Goal: Task Accomplishment & Management: Complete application form

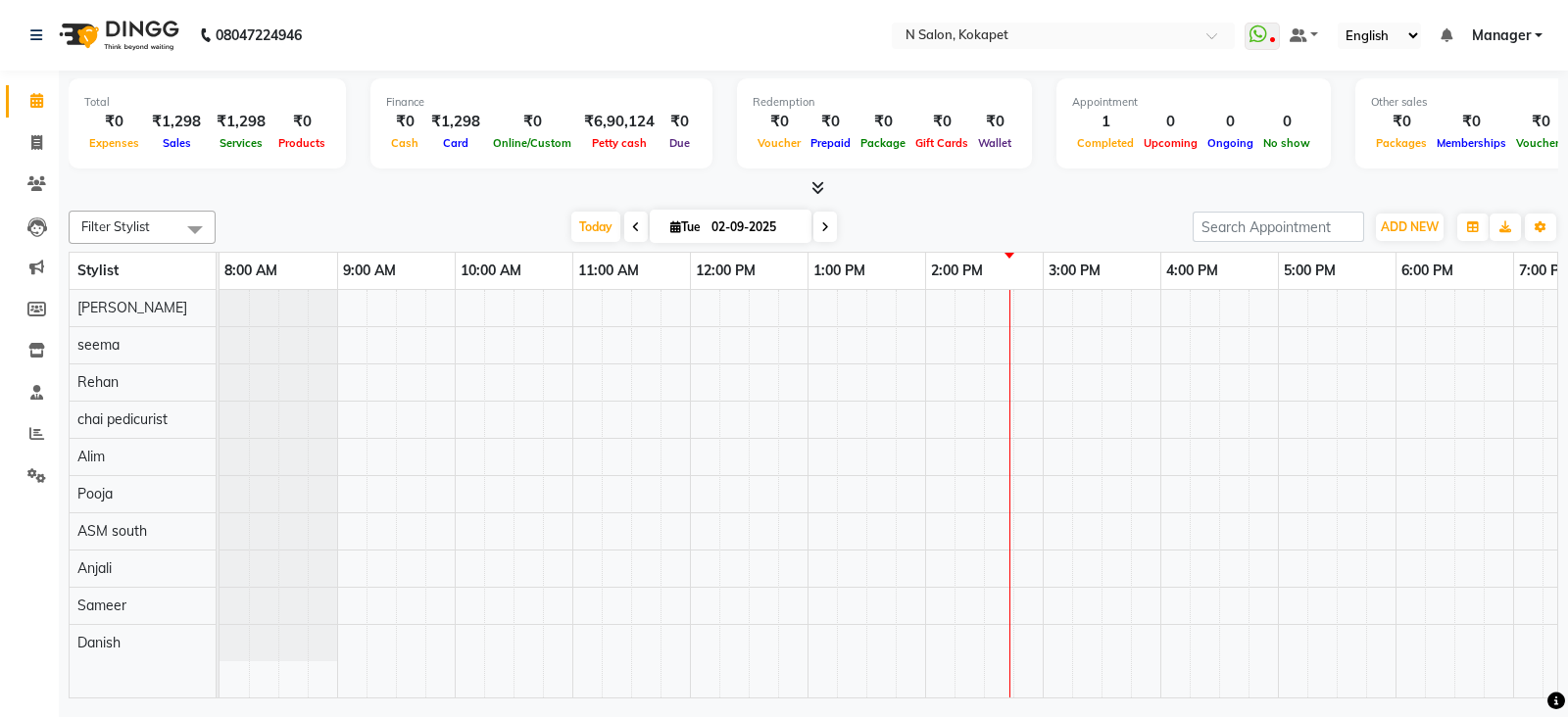
scroll to position [0, 309]
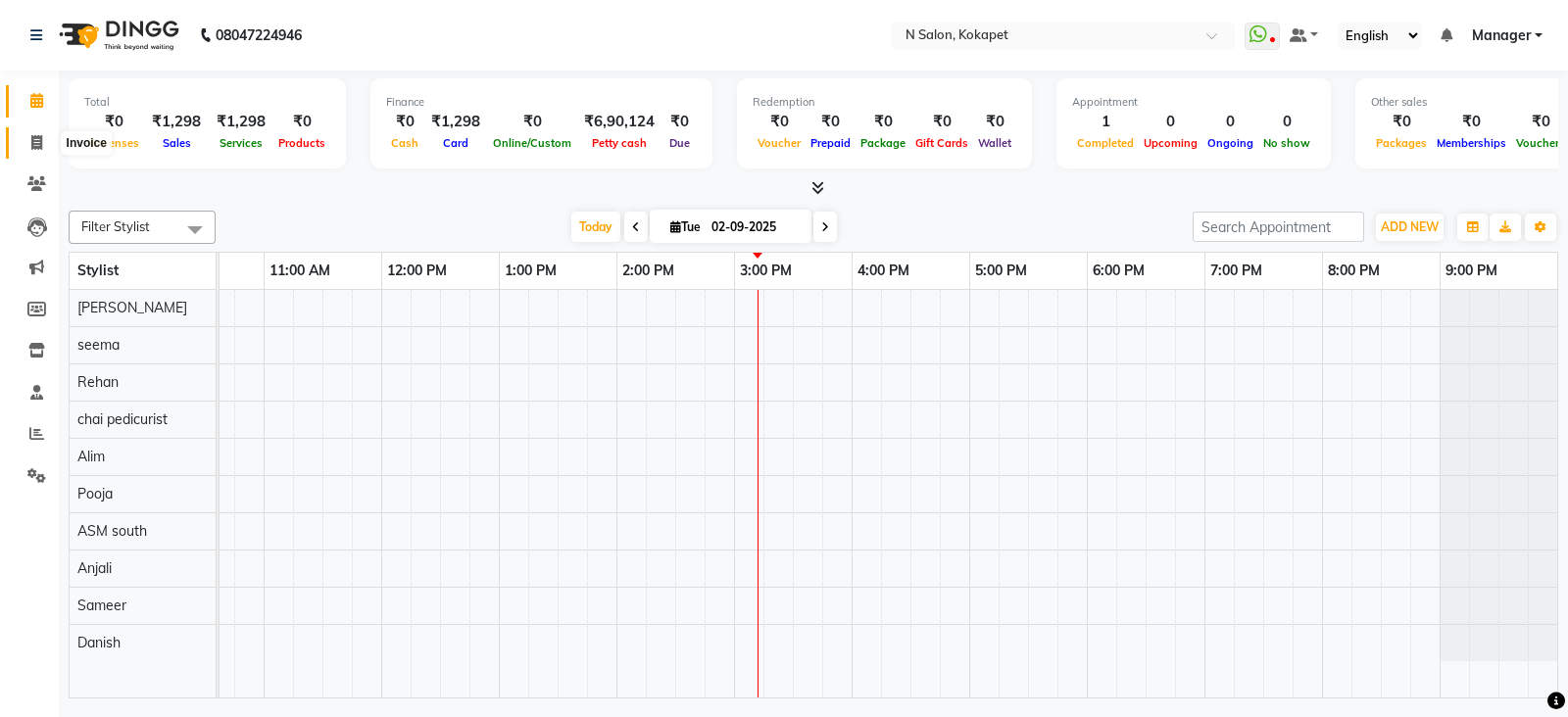
click at [34, 146] on icon at bounding box center [36, 142] width 11 height 15
select select "service"
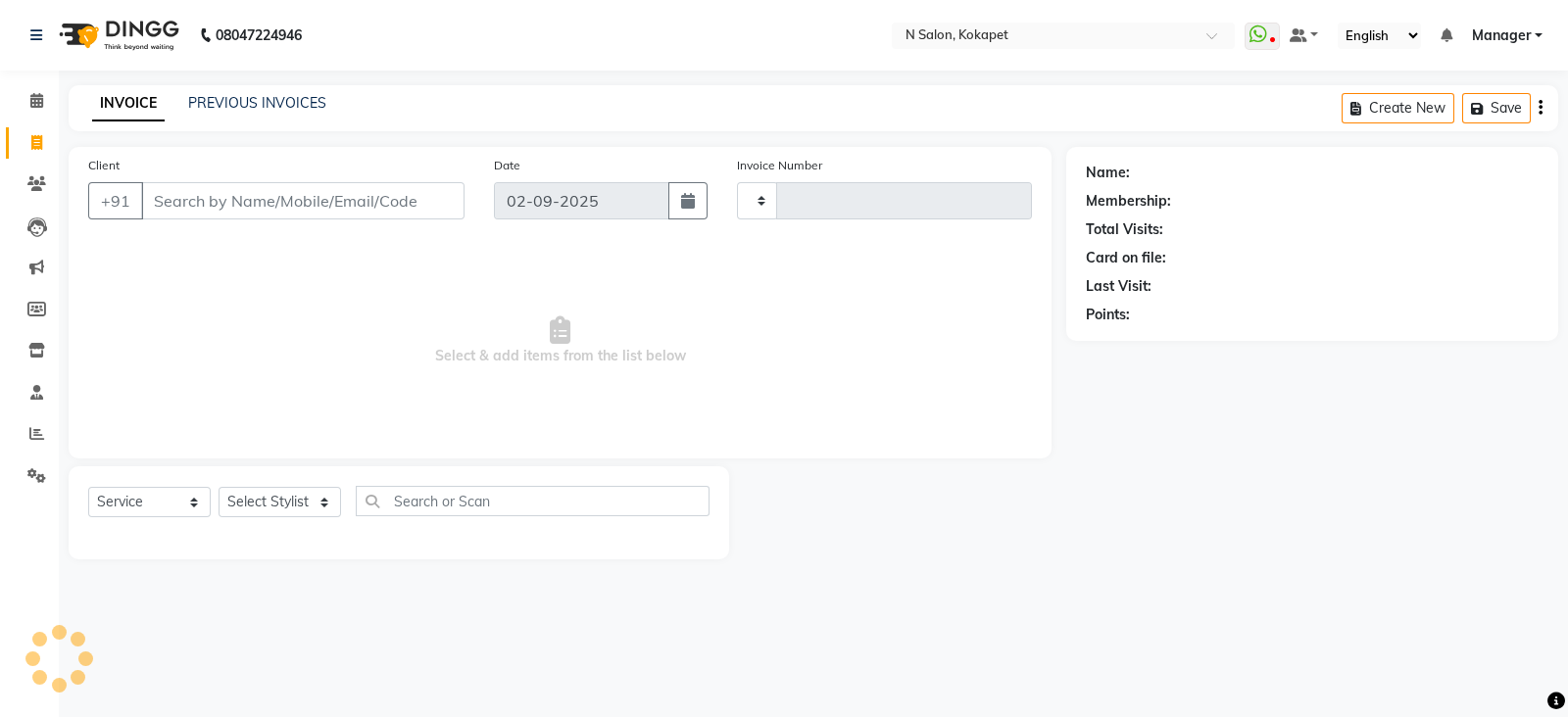
type input "1346"
select select "7256"
click at [201, 208] on input "Client" at bounding box center [303, 200] width 324 height 37
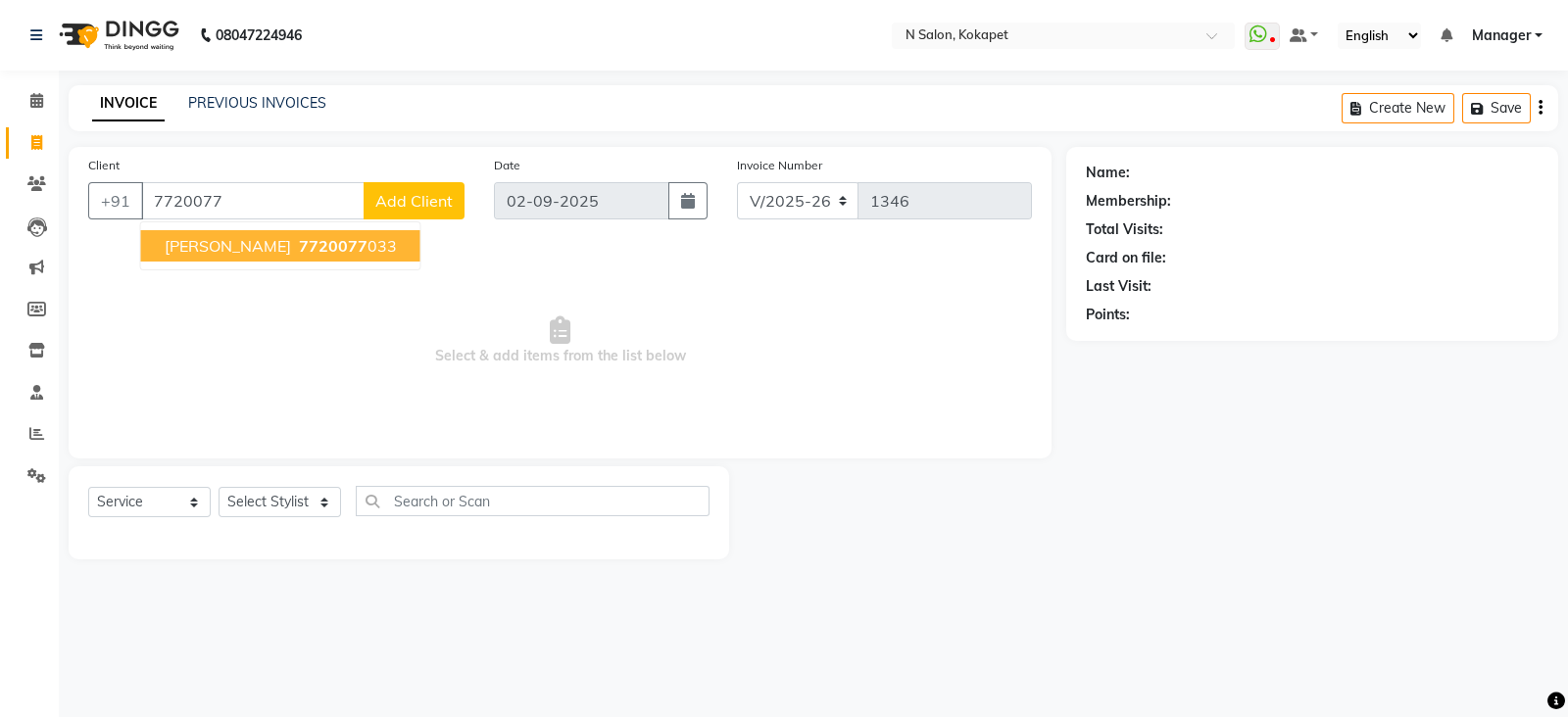
click at [274, 238] on span "[PERSON_NAME]" at bounding box center [227, 246] width 127 height 20
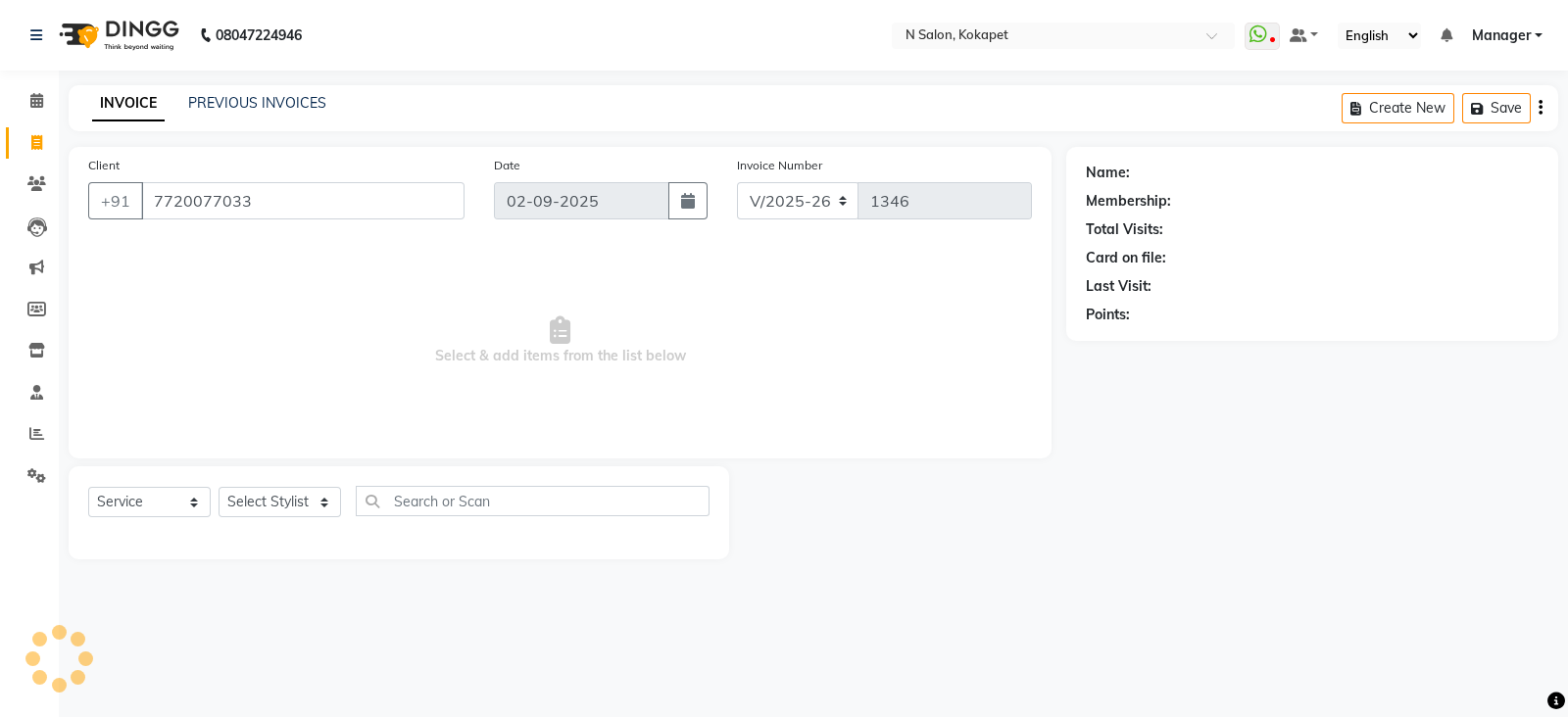
type input "7720077033"
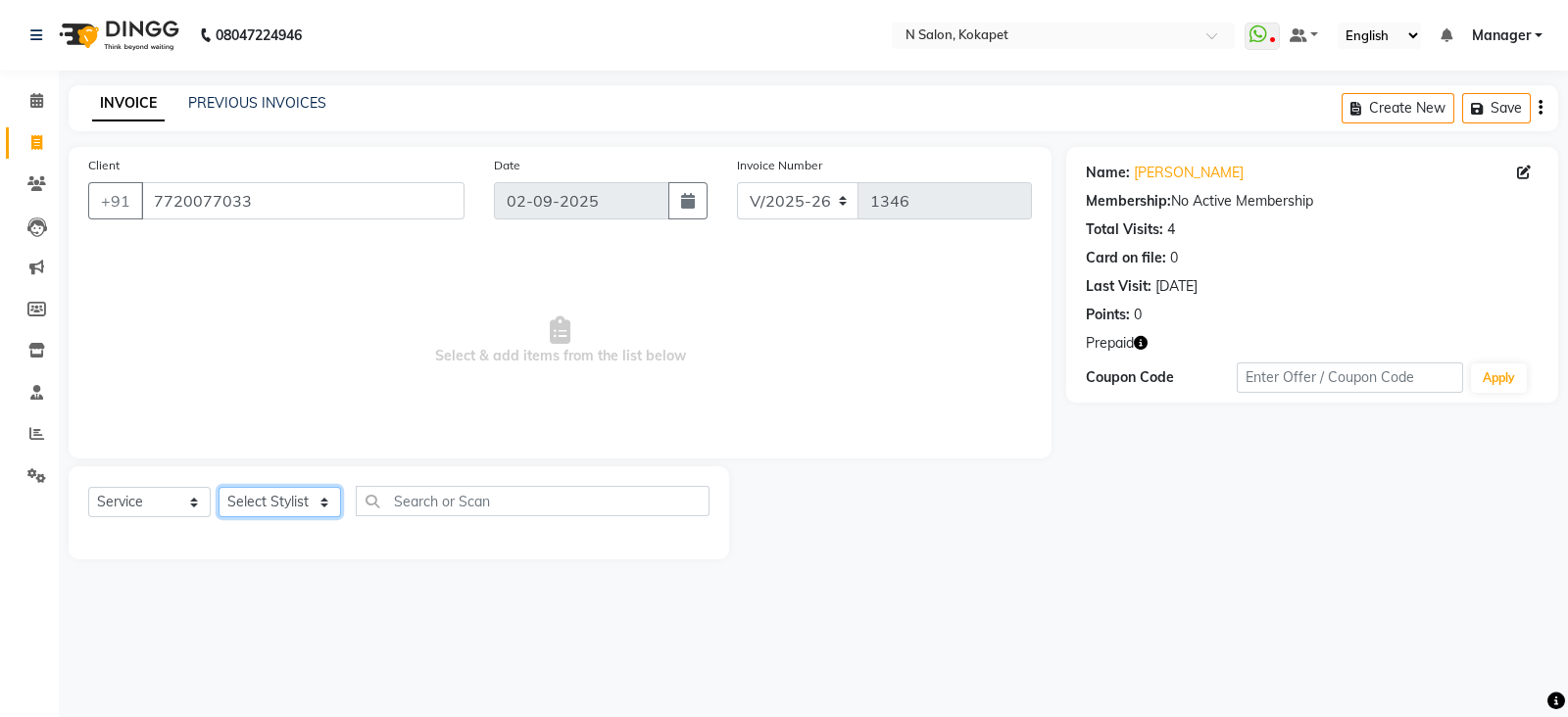
click at [294, 504] on select "Select Stylist [PERSON_NAME] ASM south [PERSON_NAME] pedicurist [DEMOGRAPHIC_DA…" at bounding box center [279, 502] width 123 height 30
select select "90082"
click at [218, 488] on select "Select Stylist [PERSON_NAME] ASM south [PERSON_NAME] pedicurist [DEMOGRAPHIC_DA…" at bounding box center [279, 502] width 123 height 30
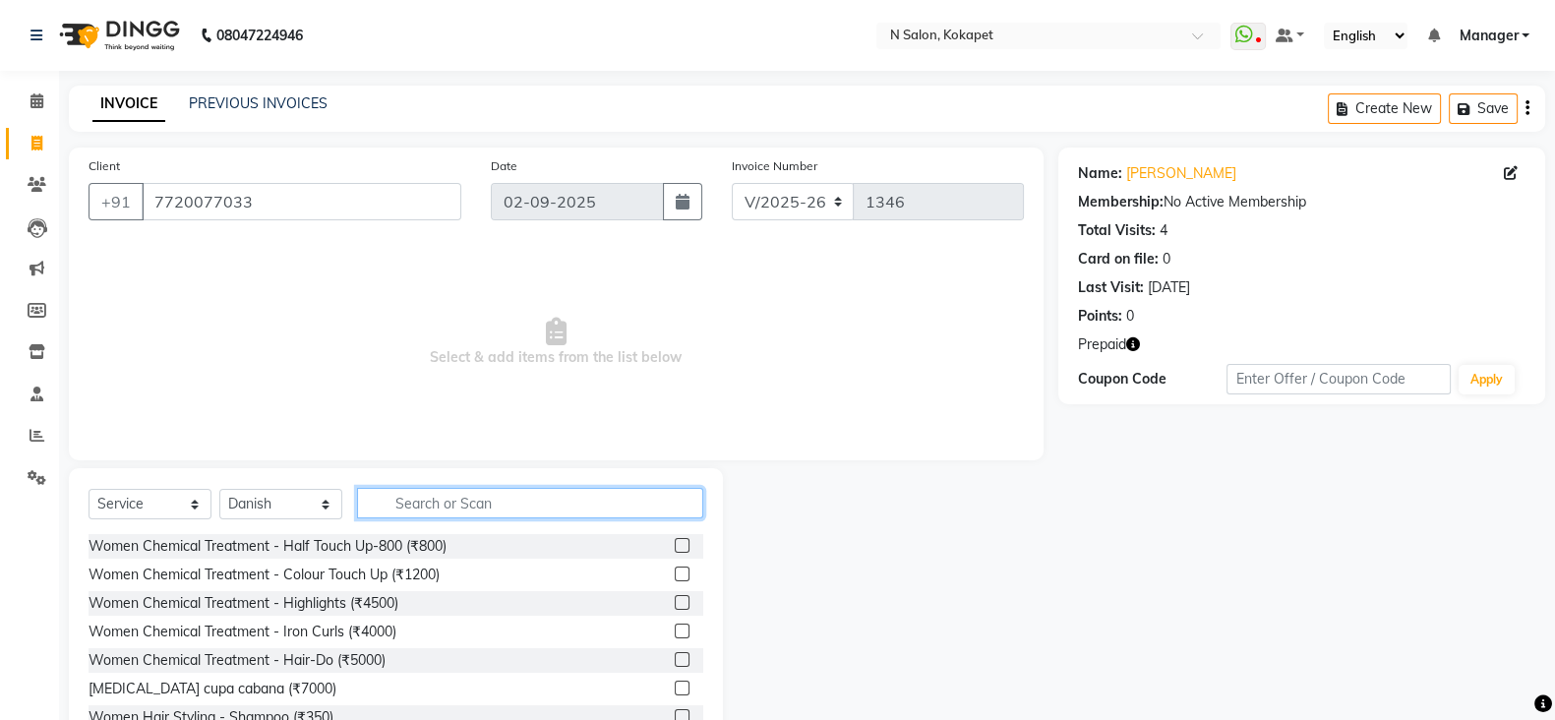
click at [477, 506] on input "text" at bounding box center [530, 503] width 346 height 30
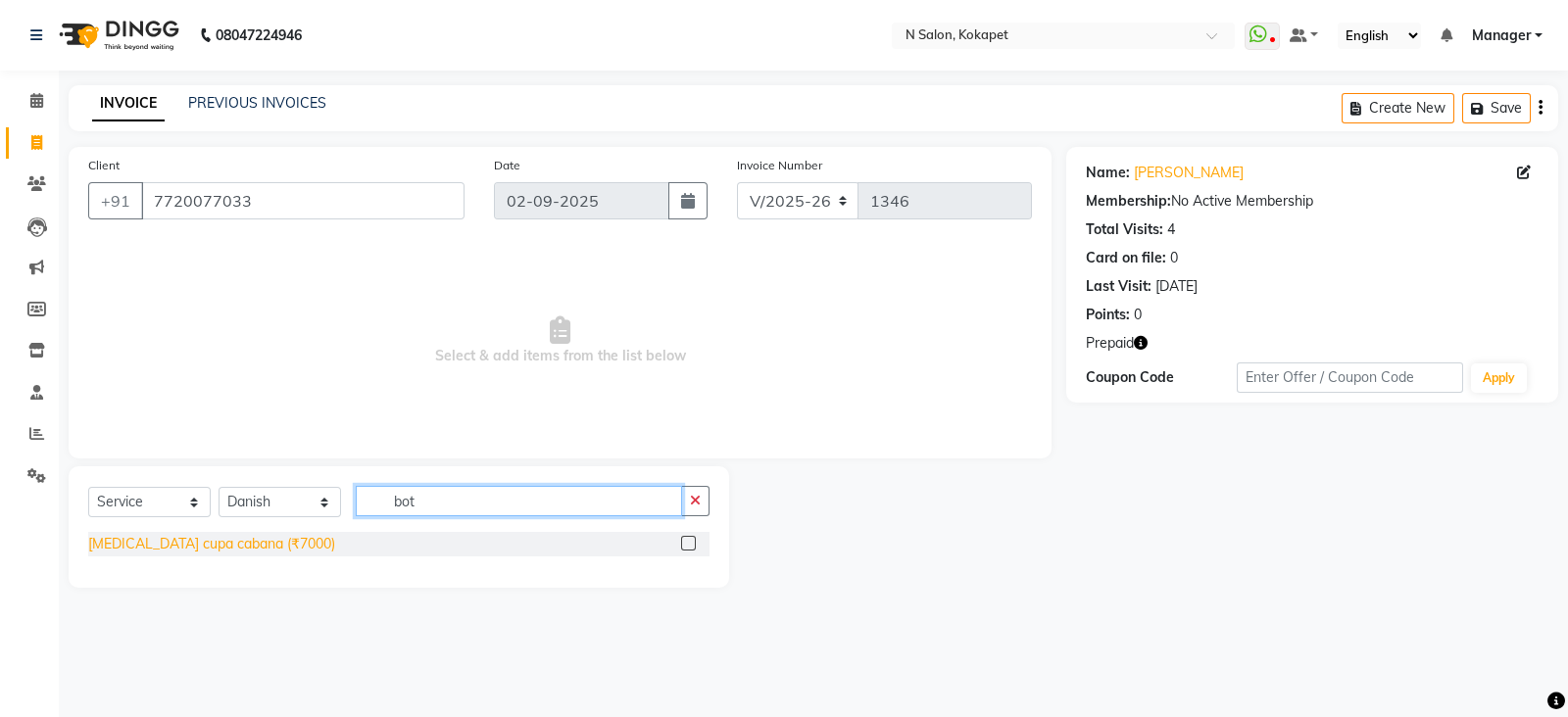
type input "bot"
click at [244, 544] on div "[MEDICAL_DATA] cupa cabana (₹7000)" at bounding box center [212, 544] width 247 height 21
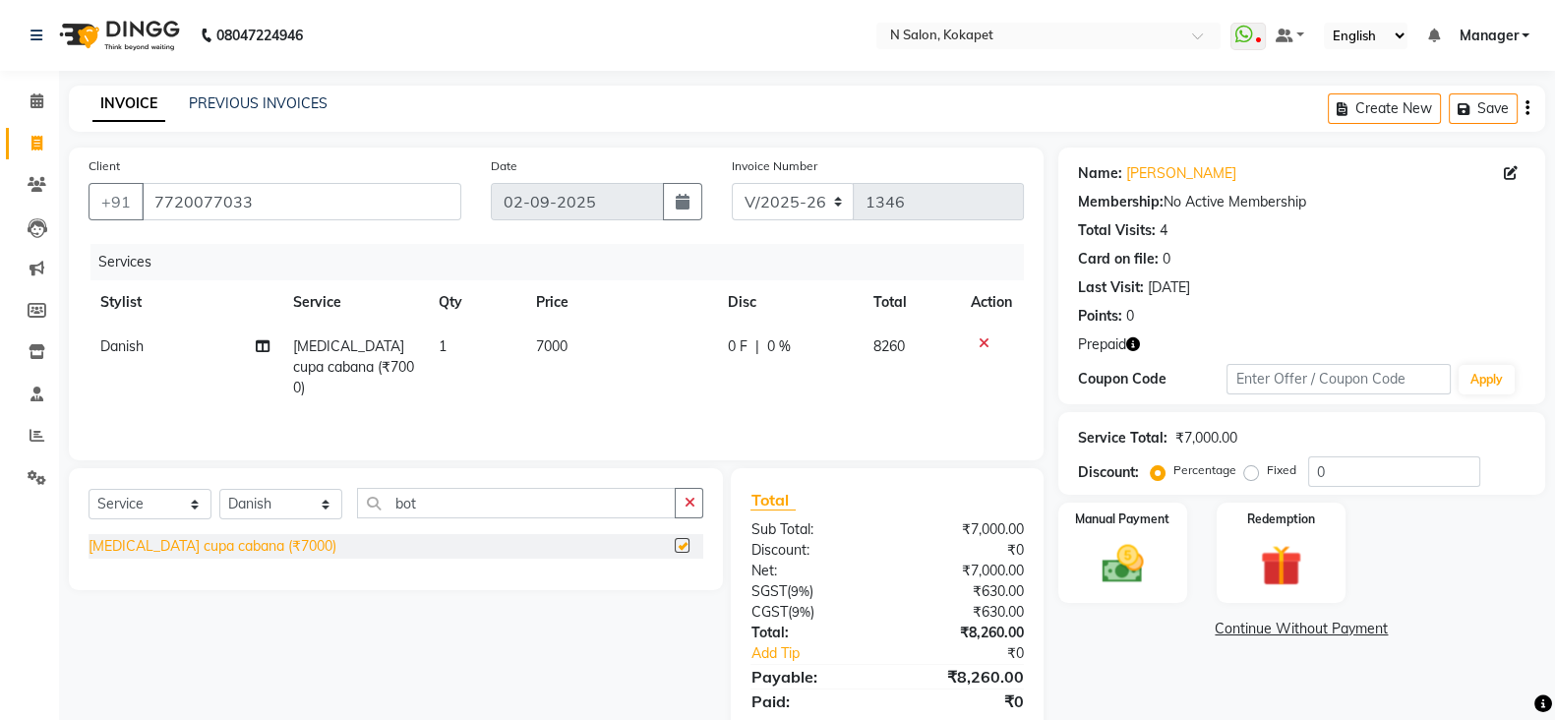
checkbox input "false"
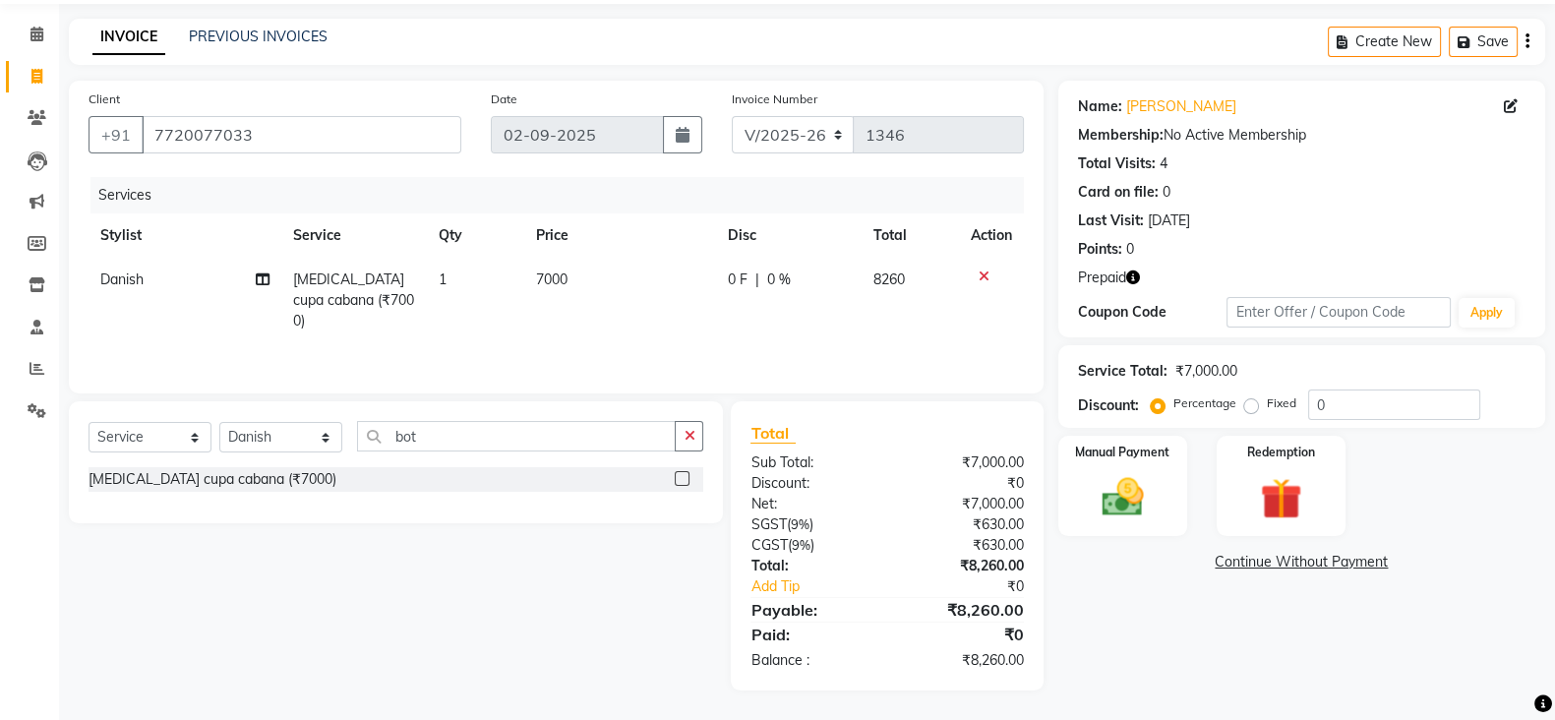
click at [1130, 279] on icon "button" at bounding box center [1133, 278] width 14 height 14
click at [1271, 510] on img at bounding box center [1282, 498] width 70 height 53
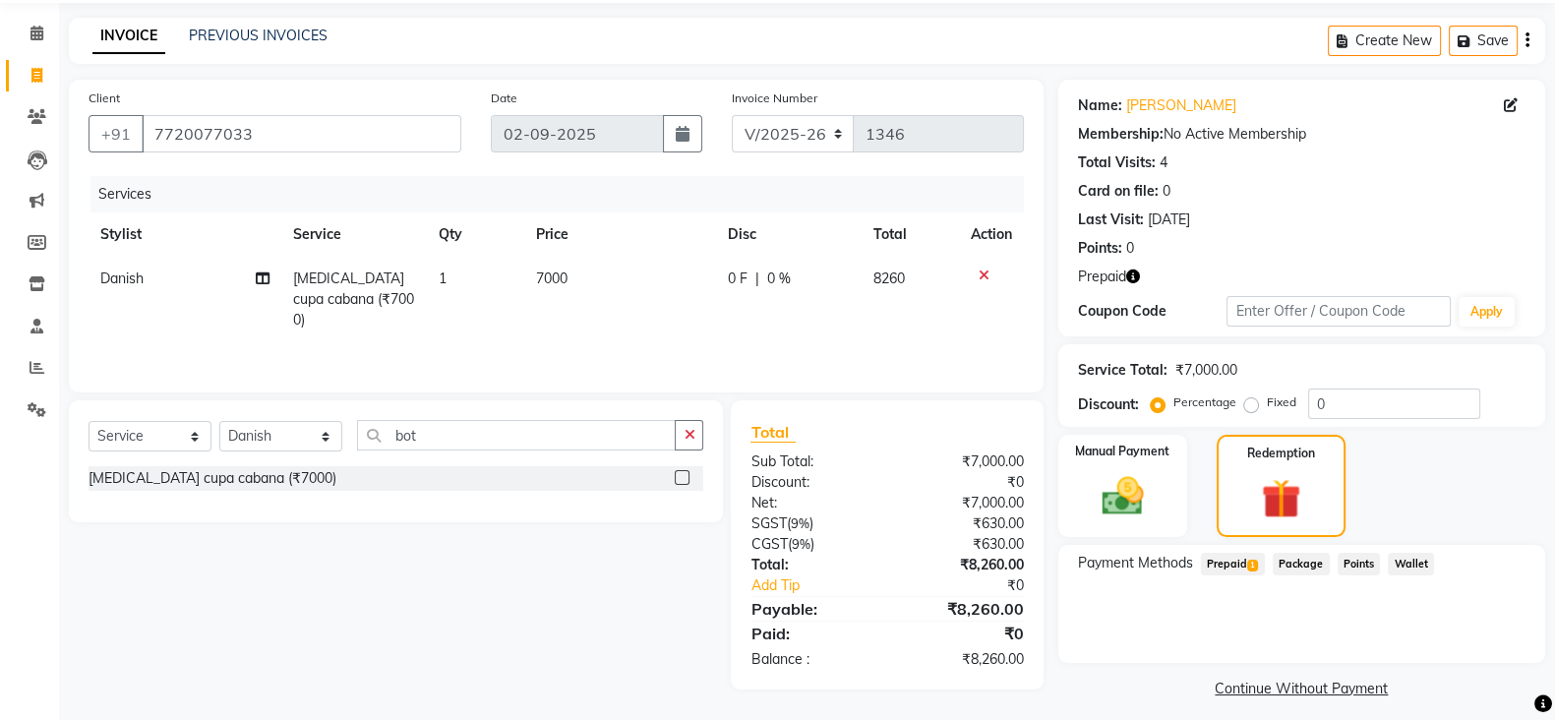
click at [1244, 565] on span "Prepaid 1" at bounding box center [1233, 564] width 64 height 23
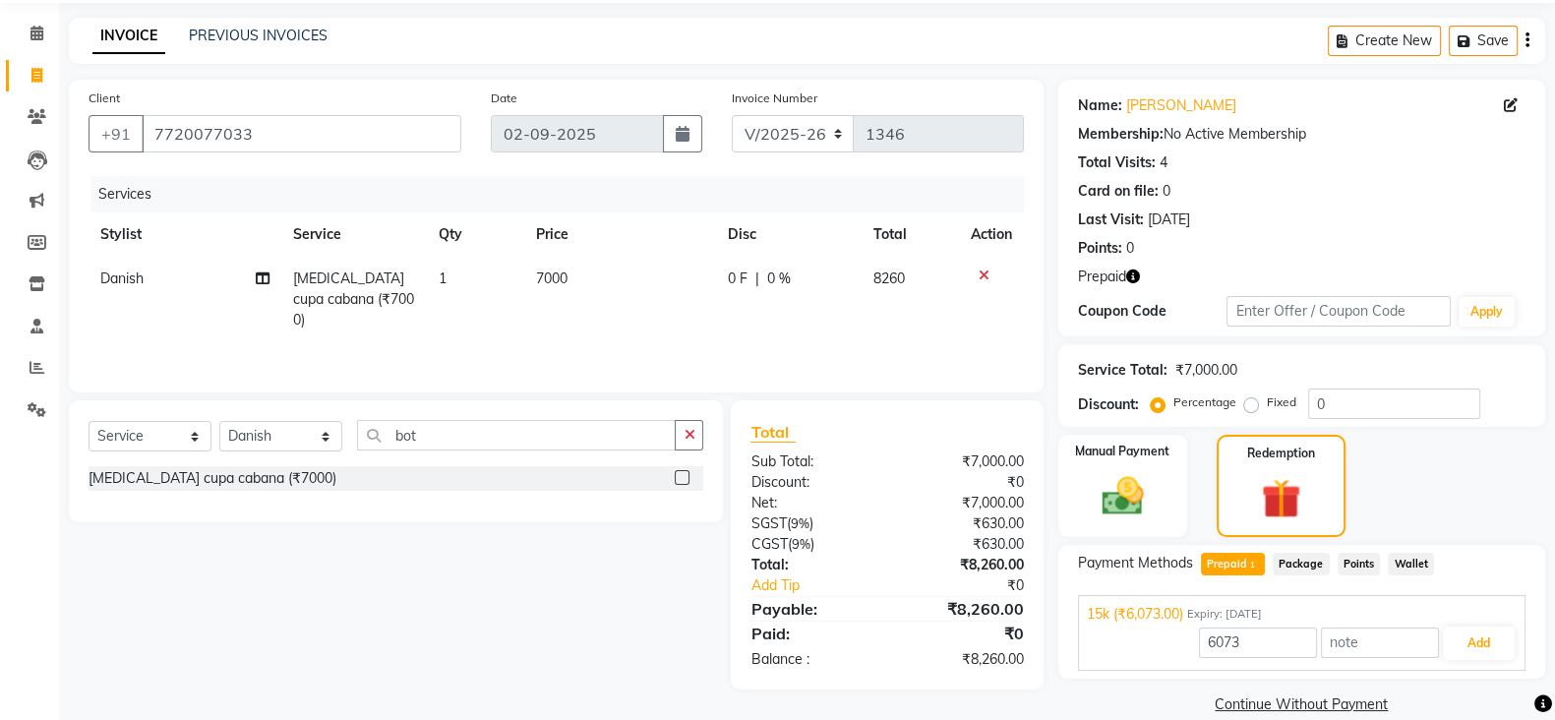
scroll to position [95, 0]
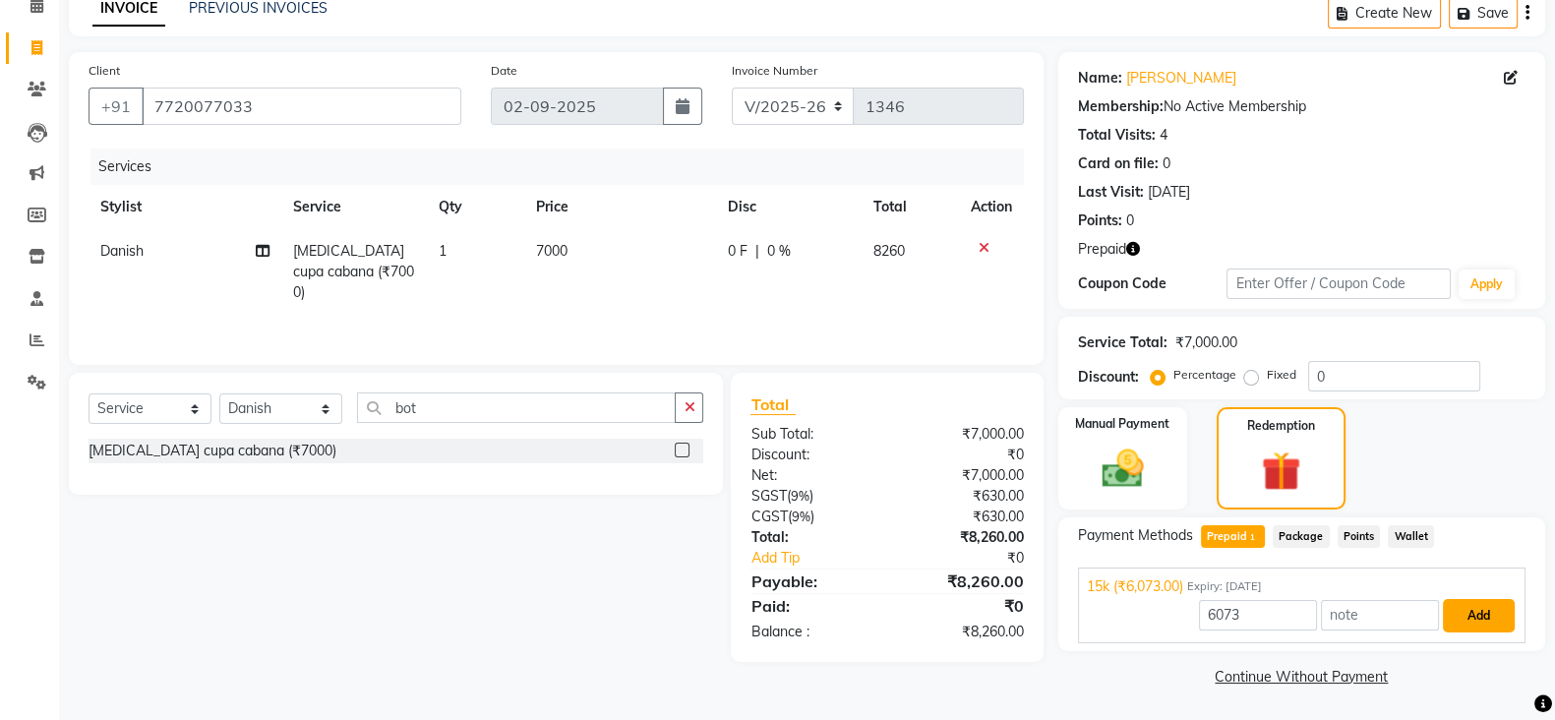
click at [1478, 623] on button "Add" at bounding box center [1479, 615] width 72 height 33
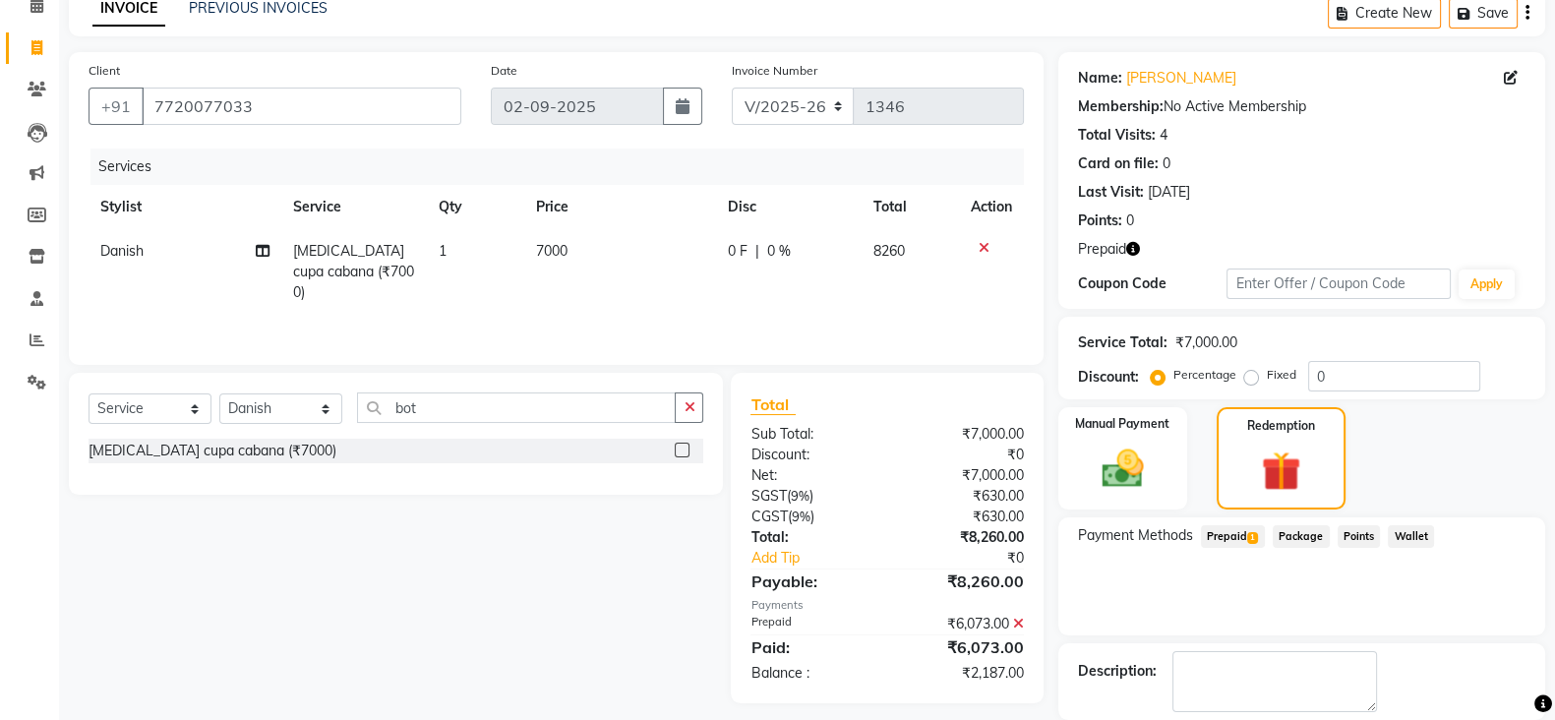
scroll to position [191, 0]
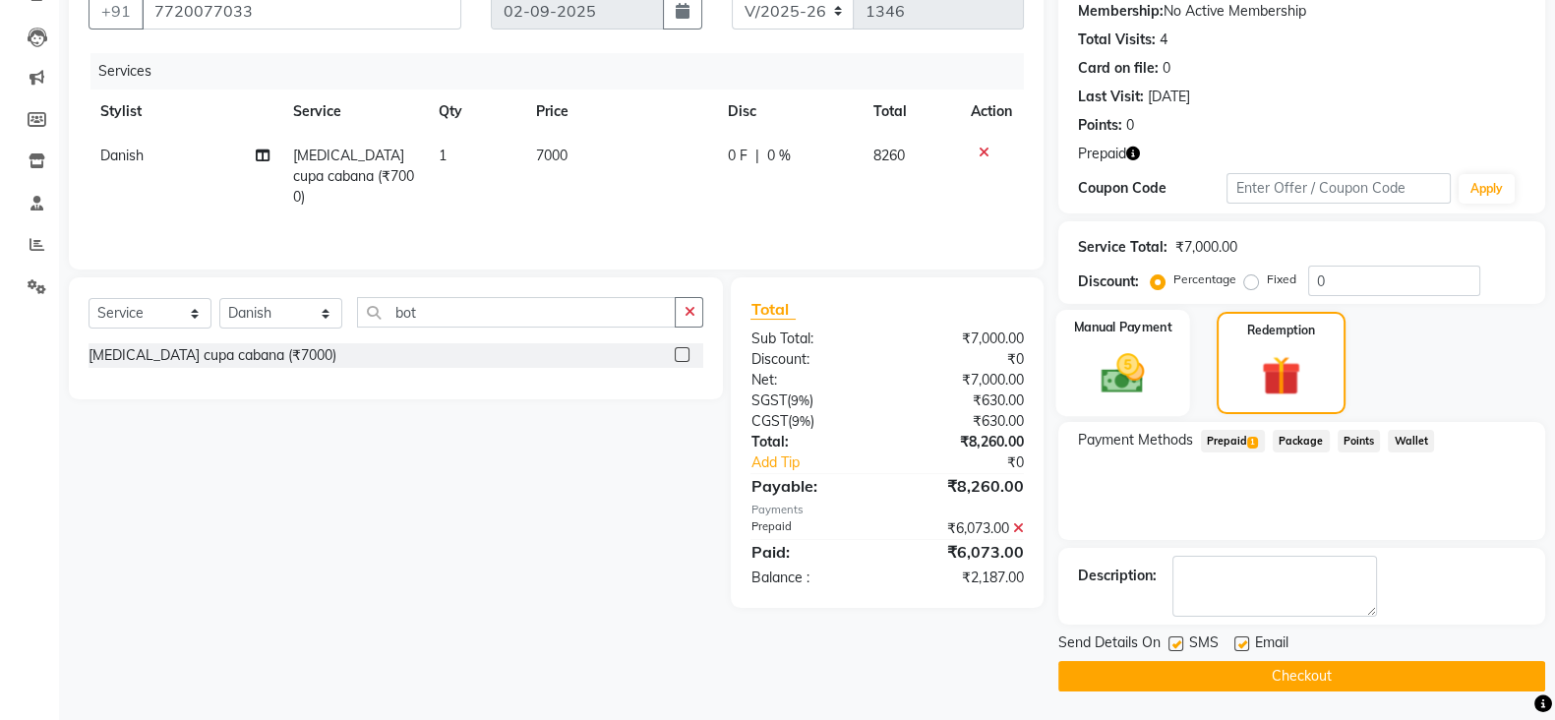
click at [1156, 361] on img at bounding box center [1123, 372] width 70 height 49
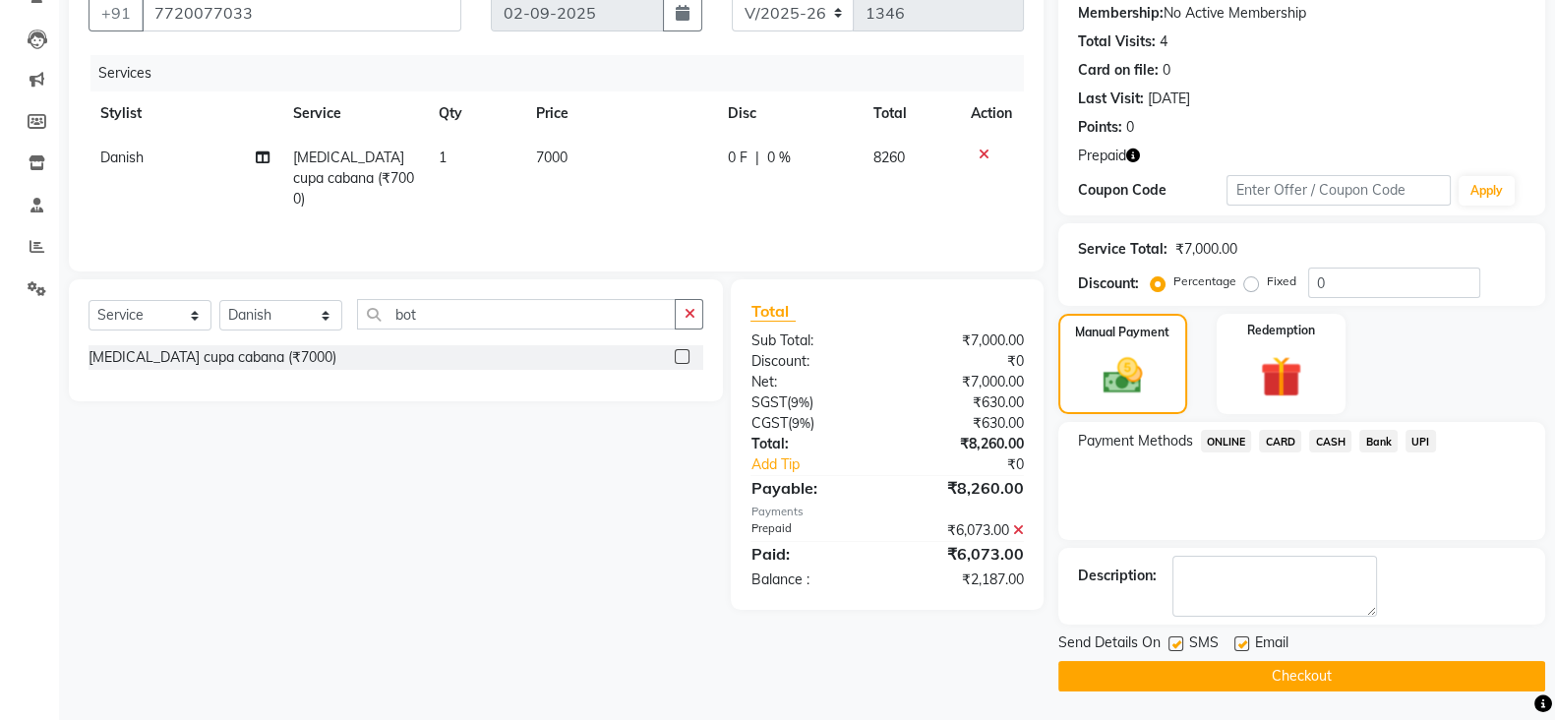
click at [1269, 432] on span "CARD" at bounding box center [1280, 441] width 42 height 23
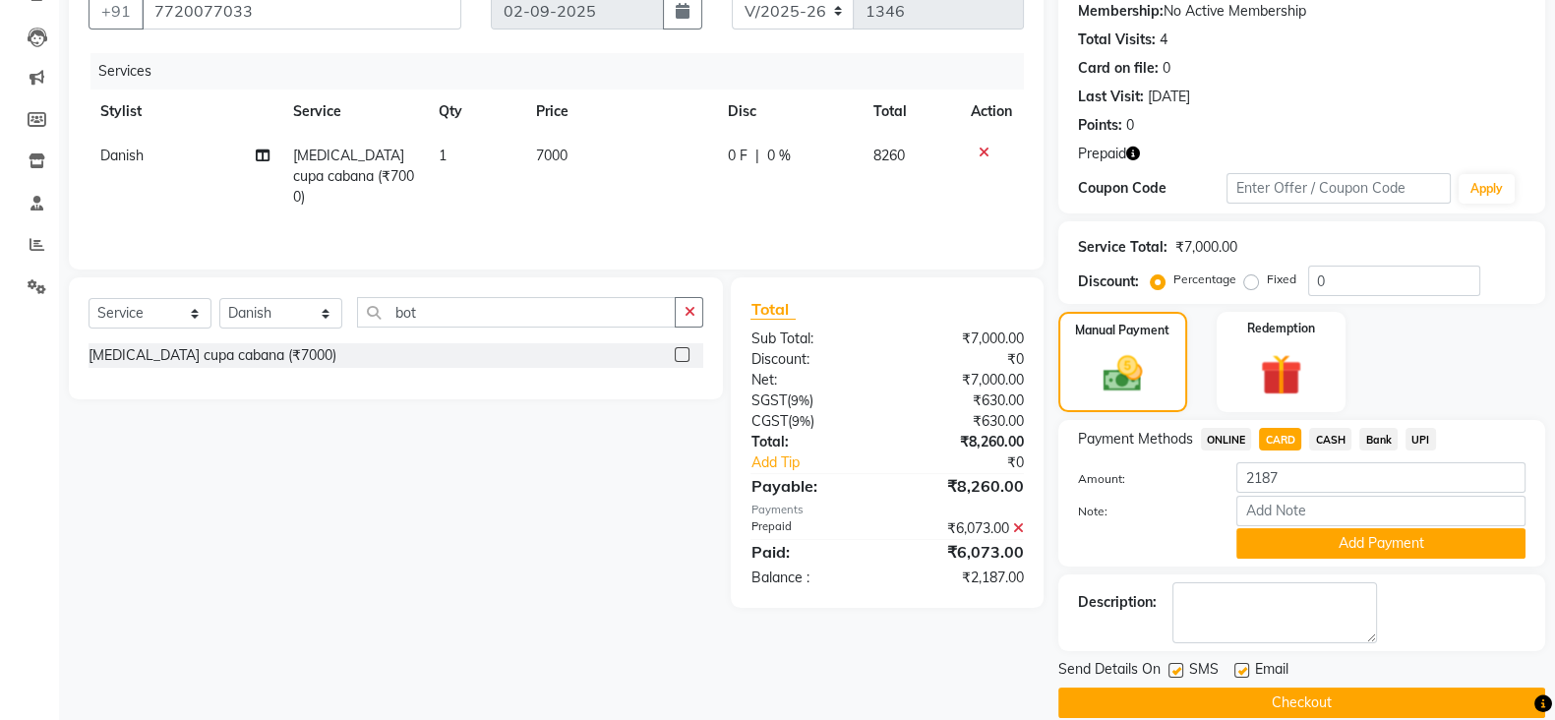
scroll to position [219, 0]
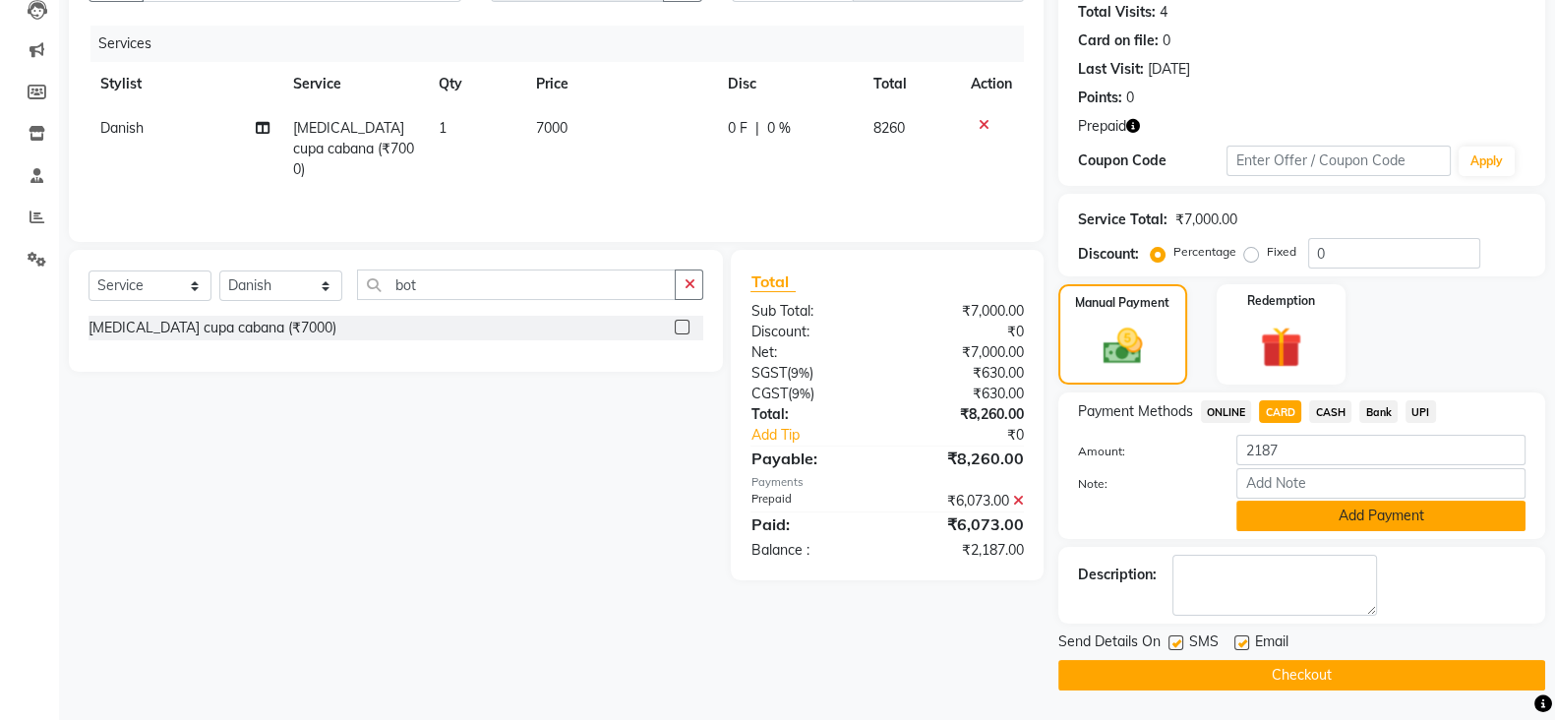
click at [1285, 530] on button "Add Payment" at bounding box center [1381, 516] width 289 height 30
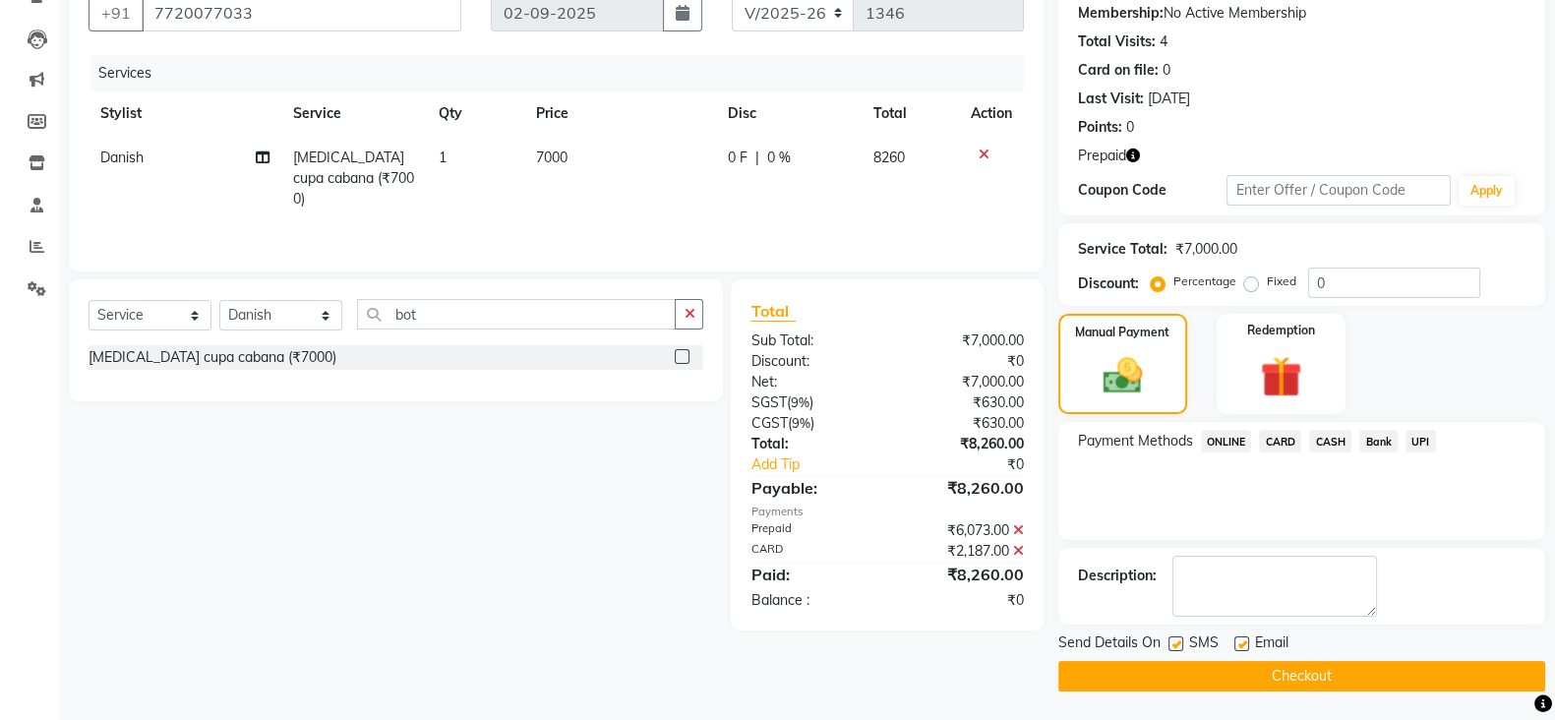
click at [1283, 691] on main "INVOICE PREVIOUS INVOICES Create New Save Client [PHONE_NUMBER] Date [DATE] Inv…" at bounding box center [807, 309] width 1496 height 824
click at [1279, 676] on button "Checkout" at bounding box center [1302, 676] width 487 height 30
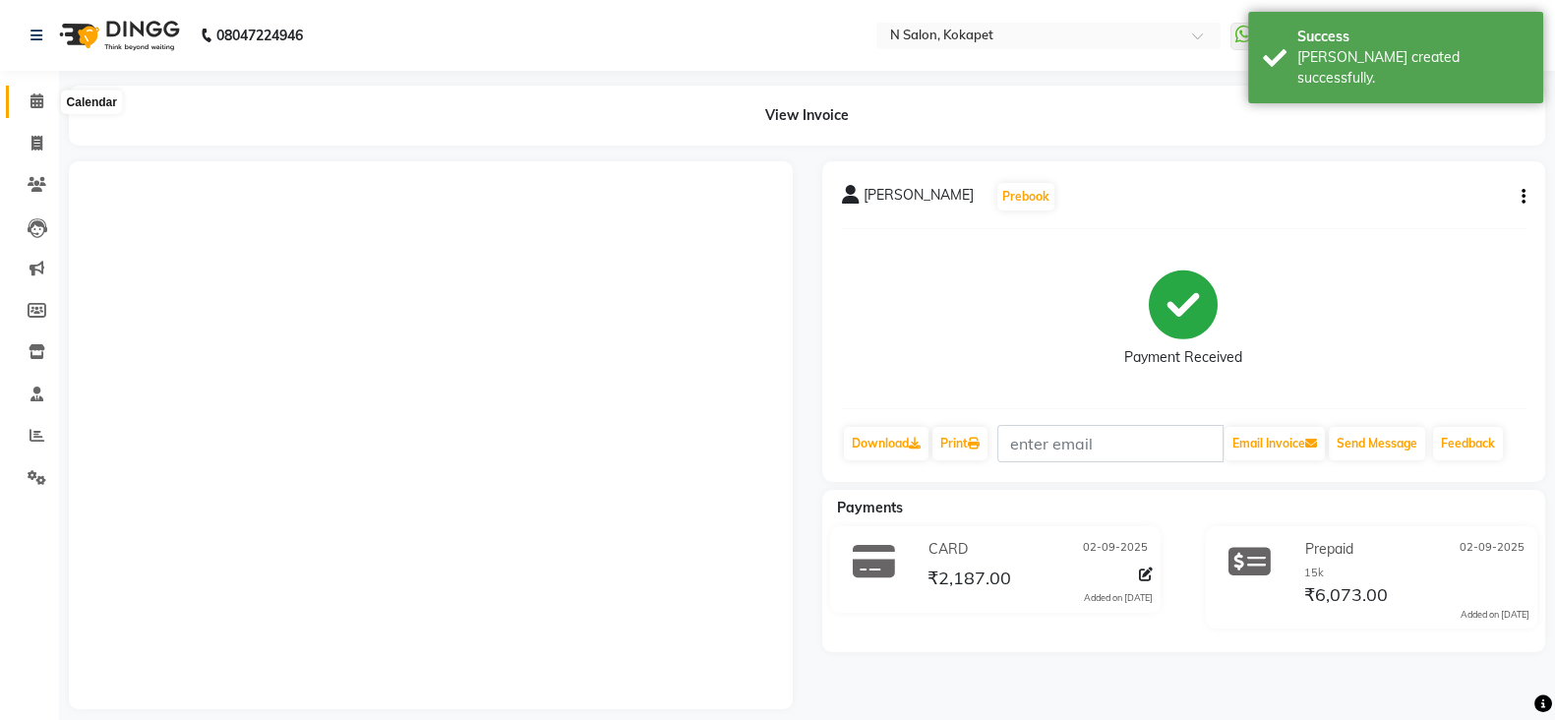
click at [32, 107] on icon at bounding box center [36, 100] width 13 height 15
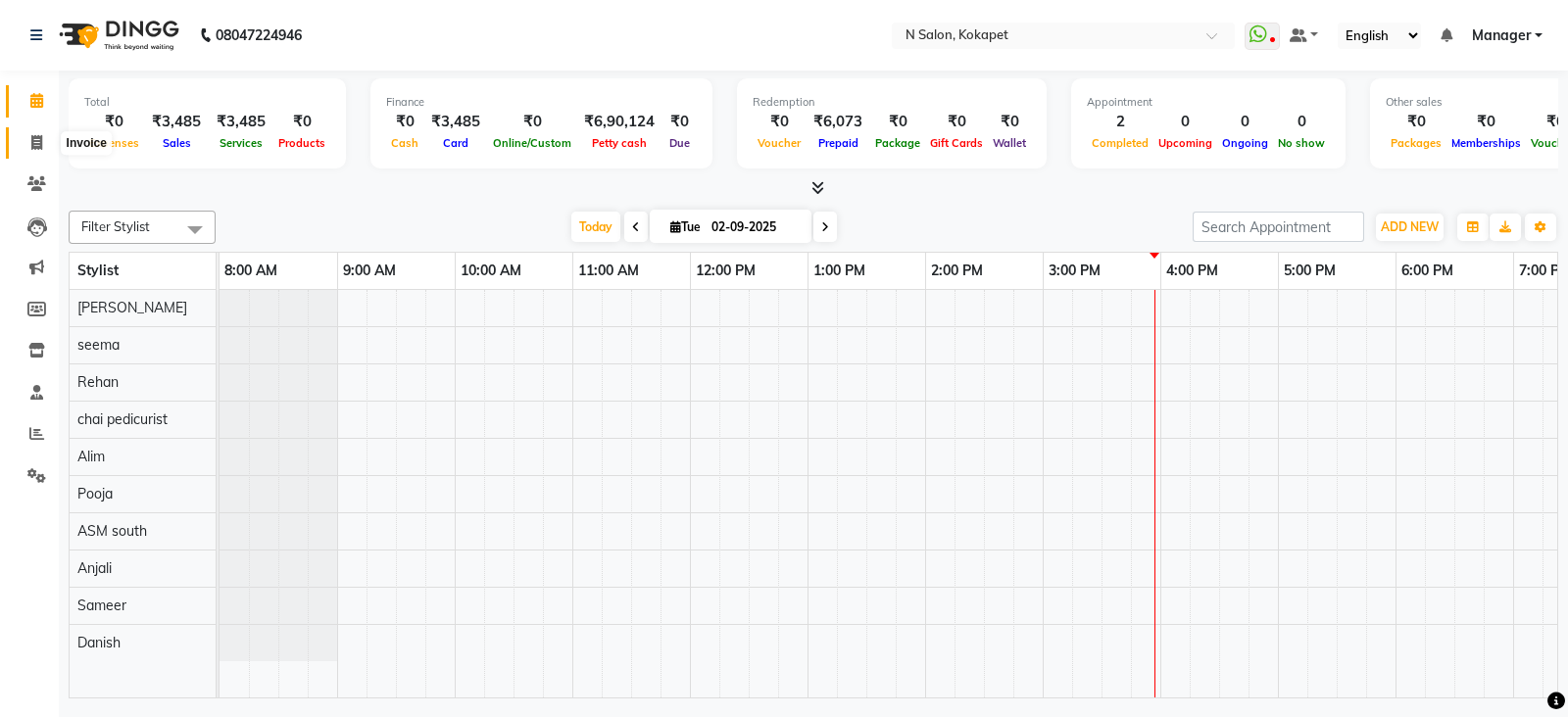
click at [38, 151] on span at bounding box center [37, 143] width 34 height 23
select select "7256"
select select "service"
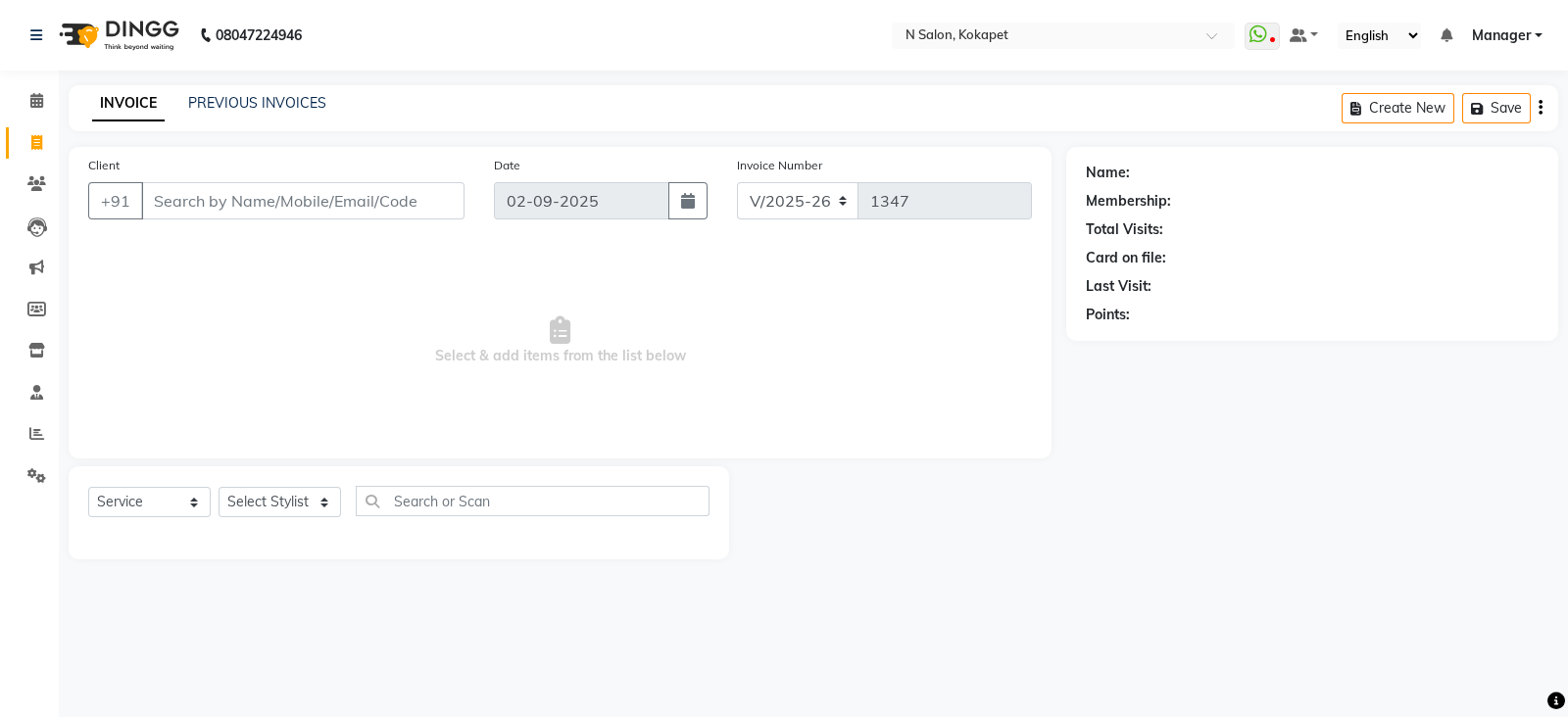
click at [236, 203] on input "Client" at bounding box center [303, 200] width 324 height 37
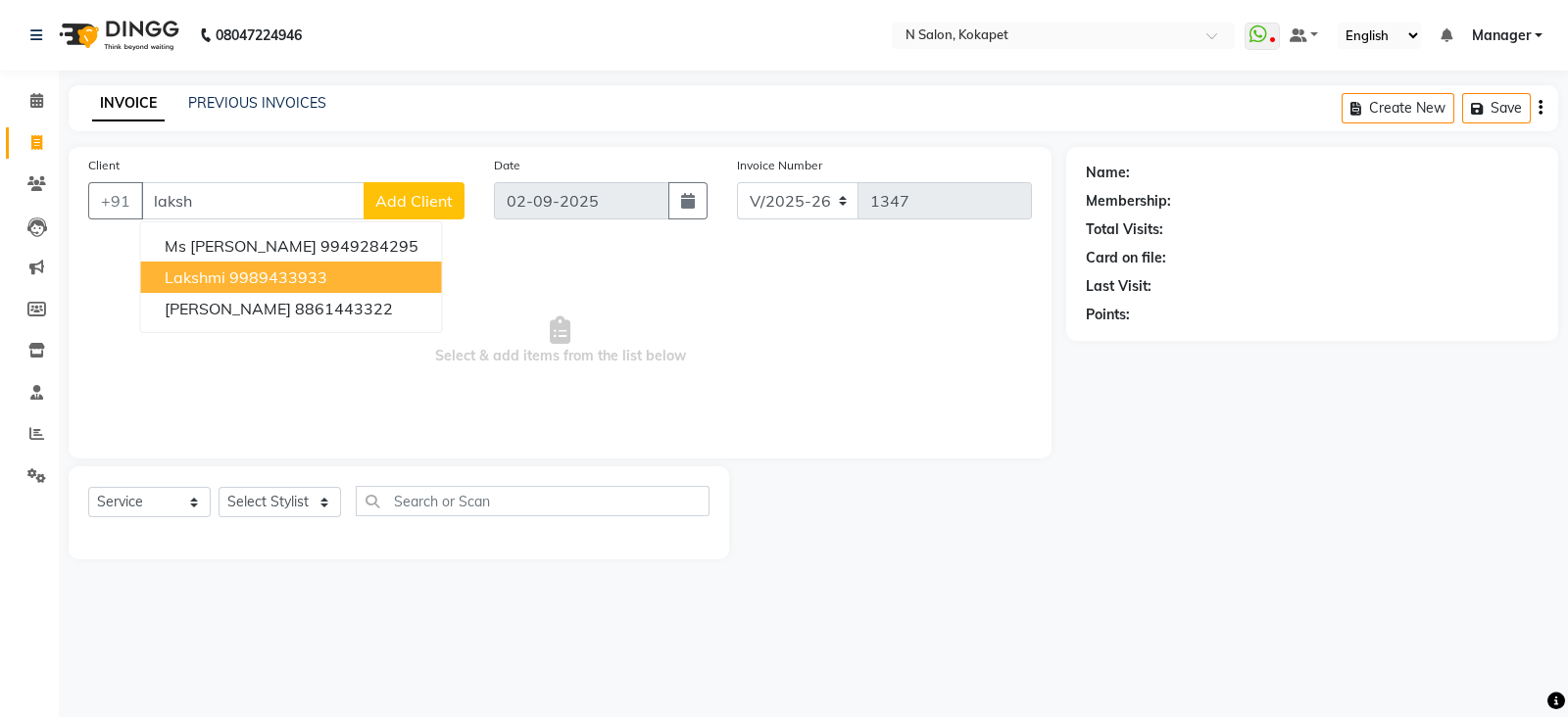
click at [245, 266] on button "lakshmi 9989433933" at bounding box center [292, 277] width 301 height 31
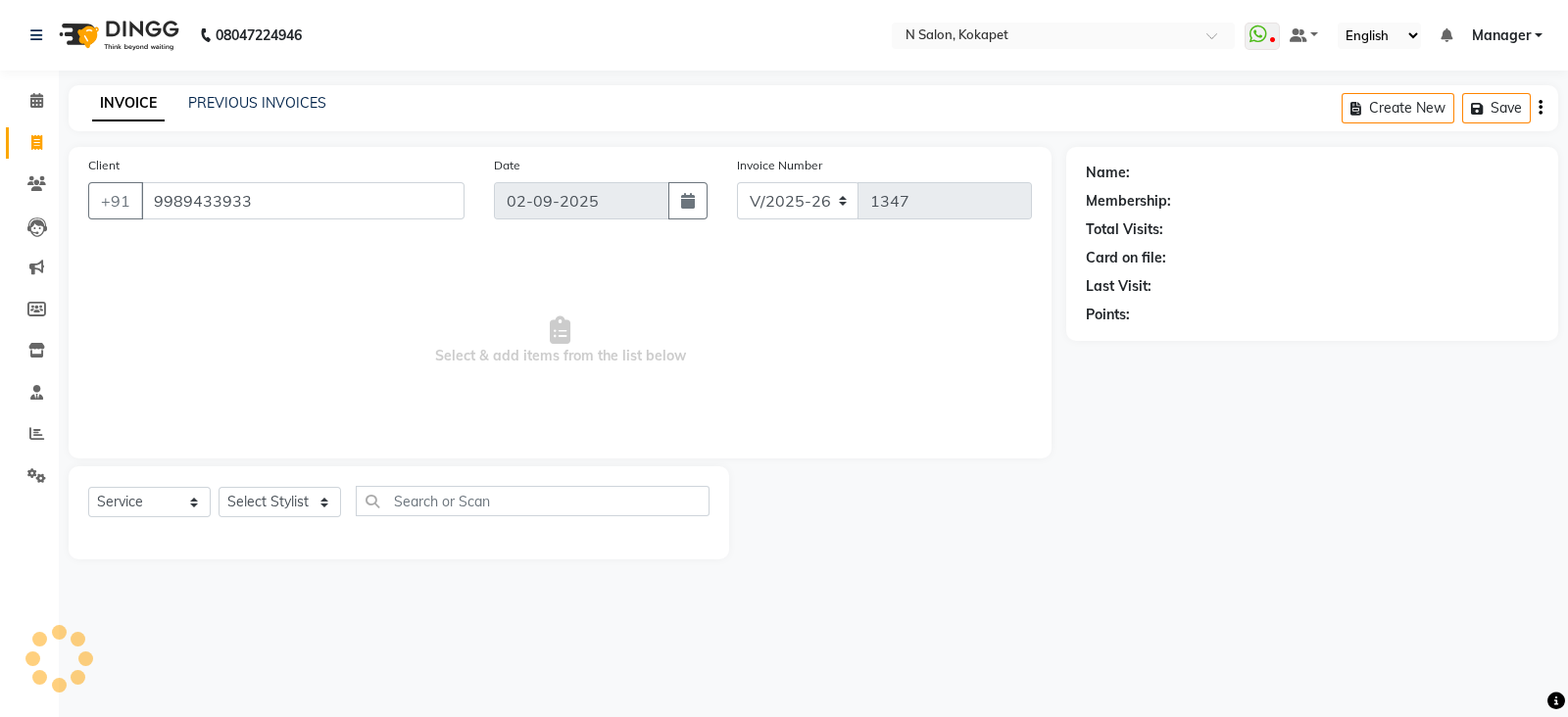
type input "9989433933"
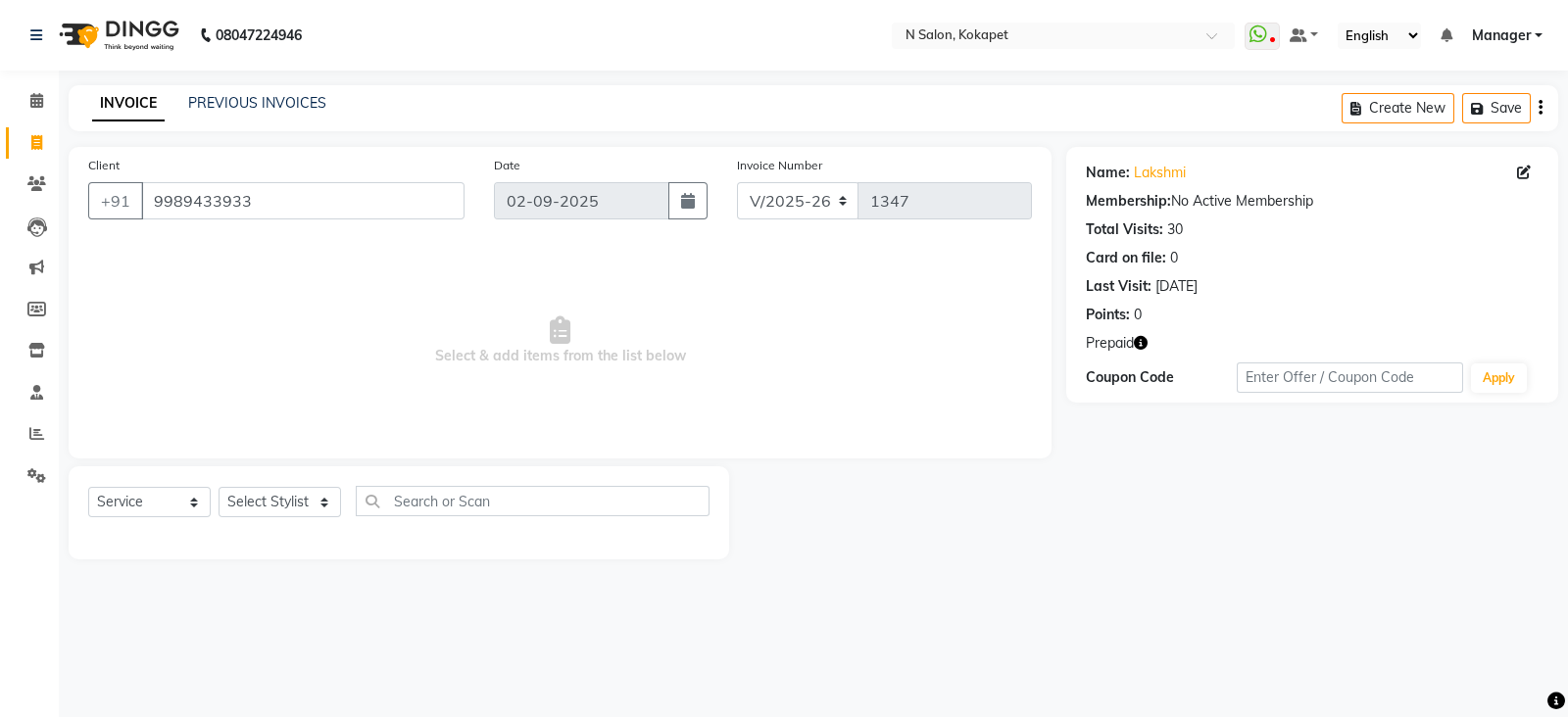
click at [1143, 339] on icon "button" at bounding box center [1141, 343] width 14 height 14
click at [273, 495] on select "Select Stylist [PERSON_NAME] ASM south [PERSON_NAME] pedicurist [DEMOGRAPHIC_DA…" at bounding box center [279, 502] width 123 height 30
select select "63213"
click at [218, 488] on select "Select Stylist [PERSON_NAME] ASM south [PERSON_NAME] pedicurist [DEMOGRAPHIC_DA…" at bounding box center [279, 502] width 123 height 30
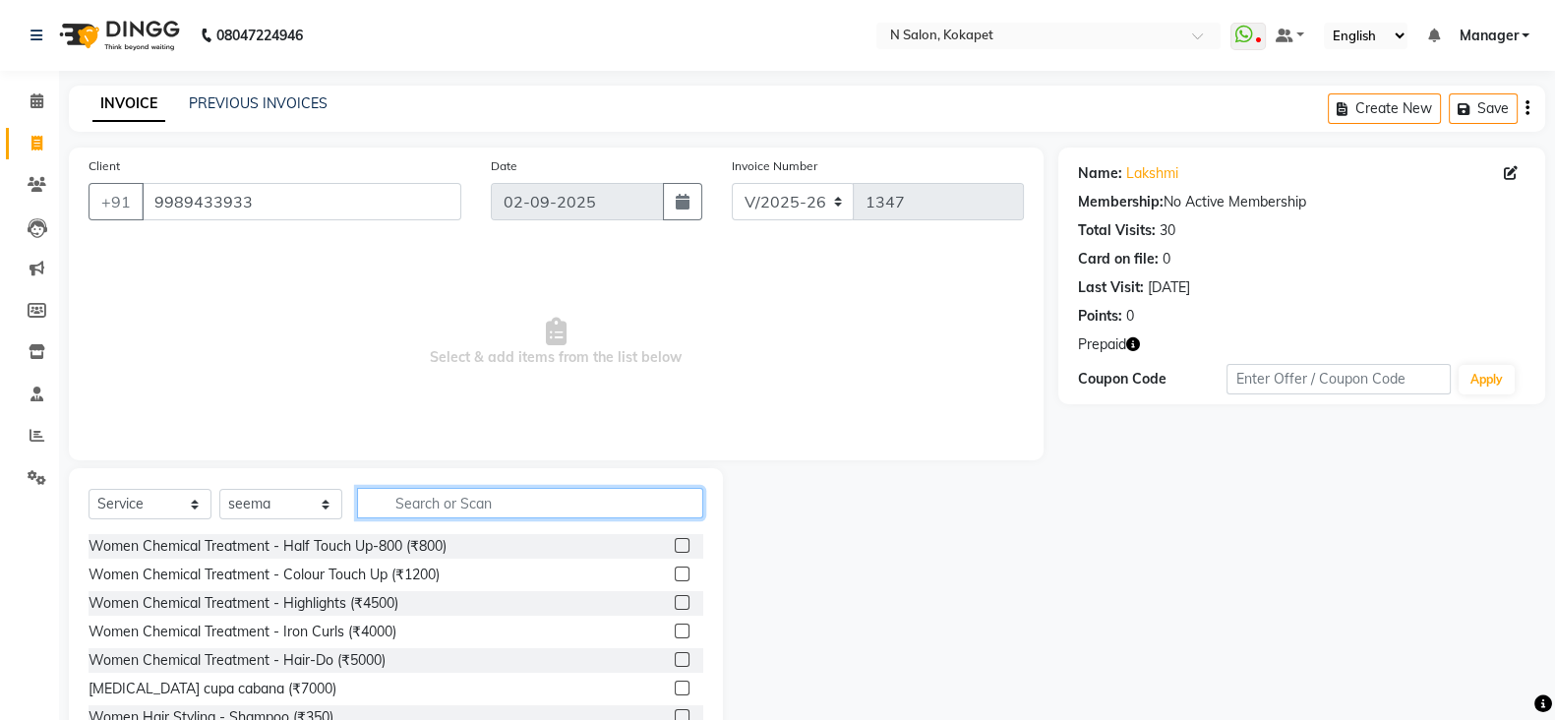
click at [488, 510] on input "text" at bounding box center [530, 503] width 346 height 30
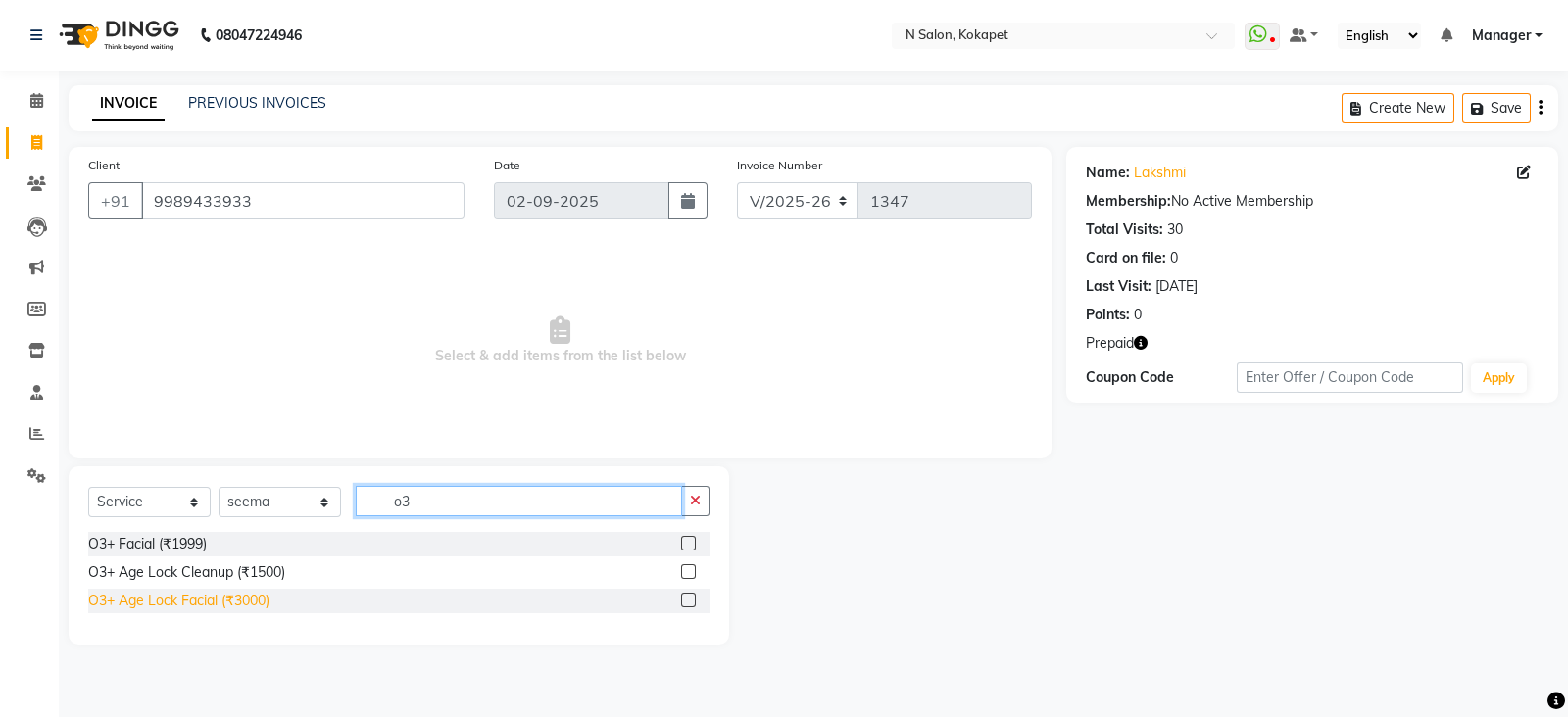
type input "o3"
click at [155, 594] on div "O3+ Age Lock Facial (₹3000)" at bounding box center [179, 600] width 181 height 21
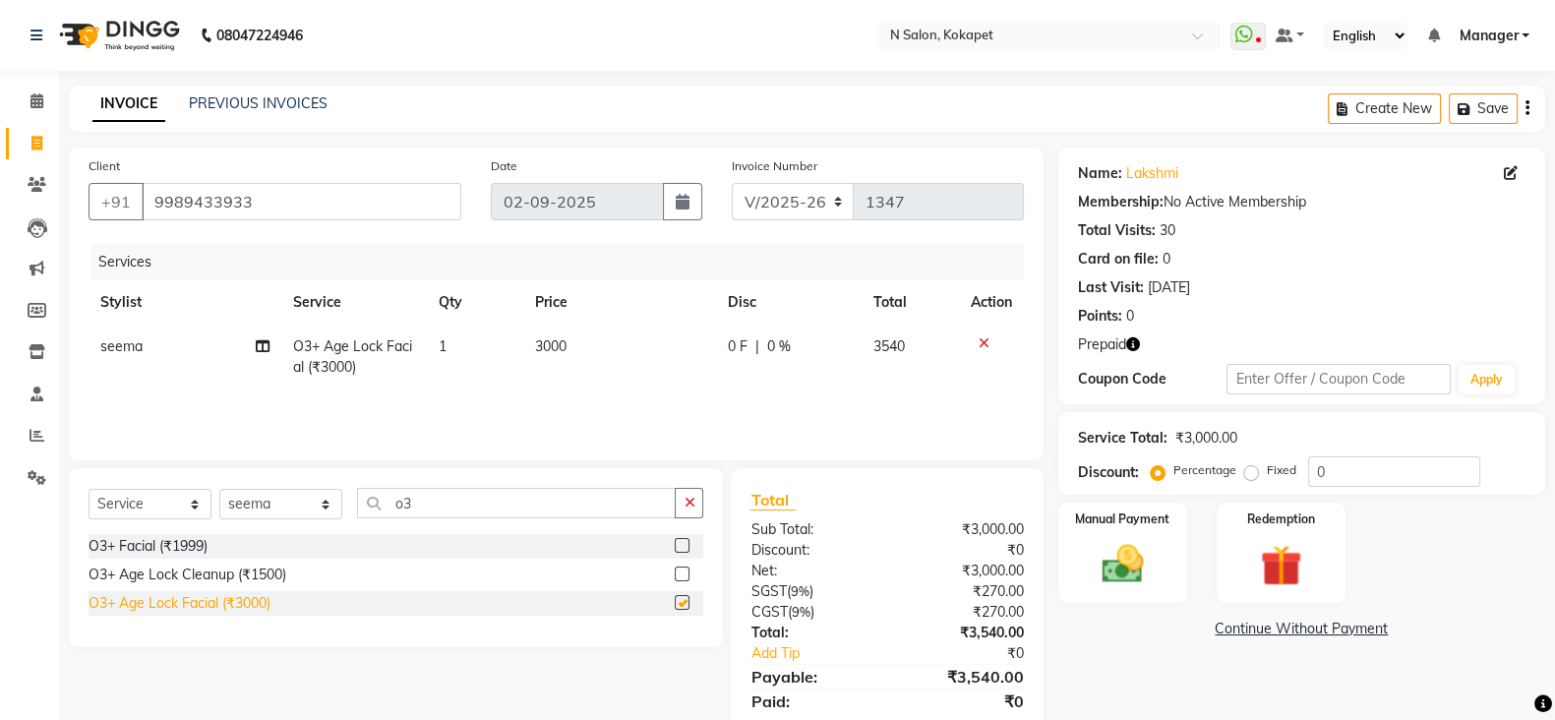
checkbox input "false"
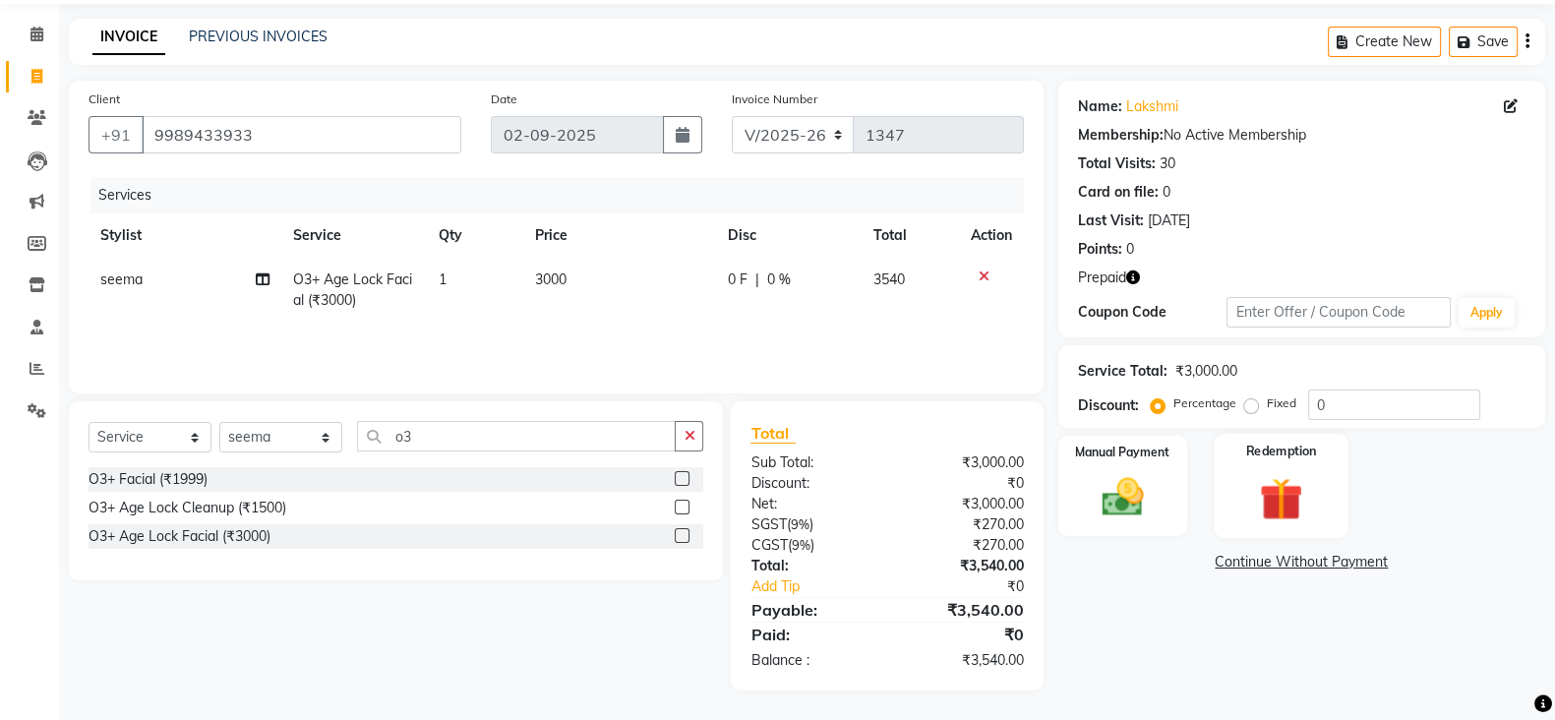
click at [1267, 487] on img at bounding box center [1282, 498] width 70 height 53
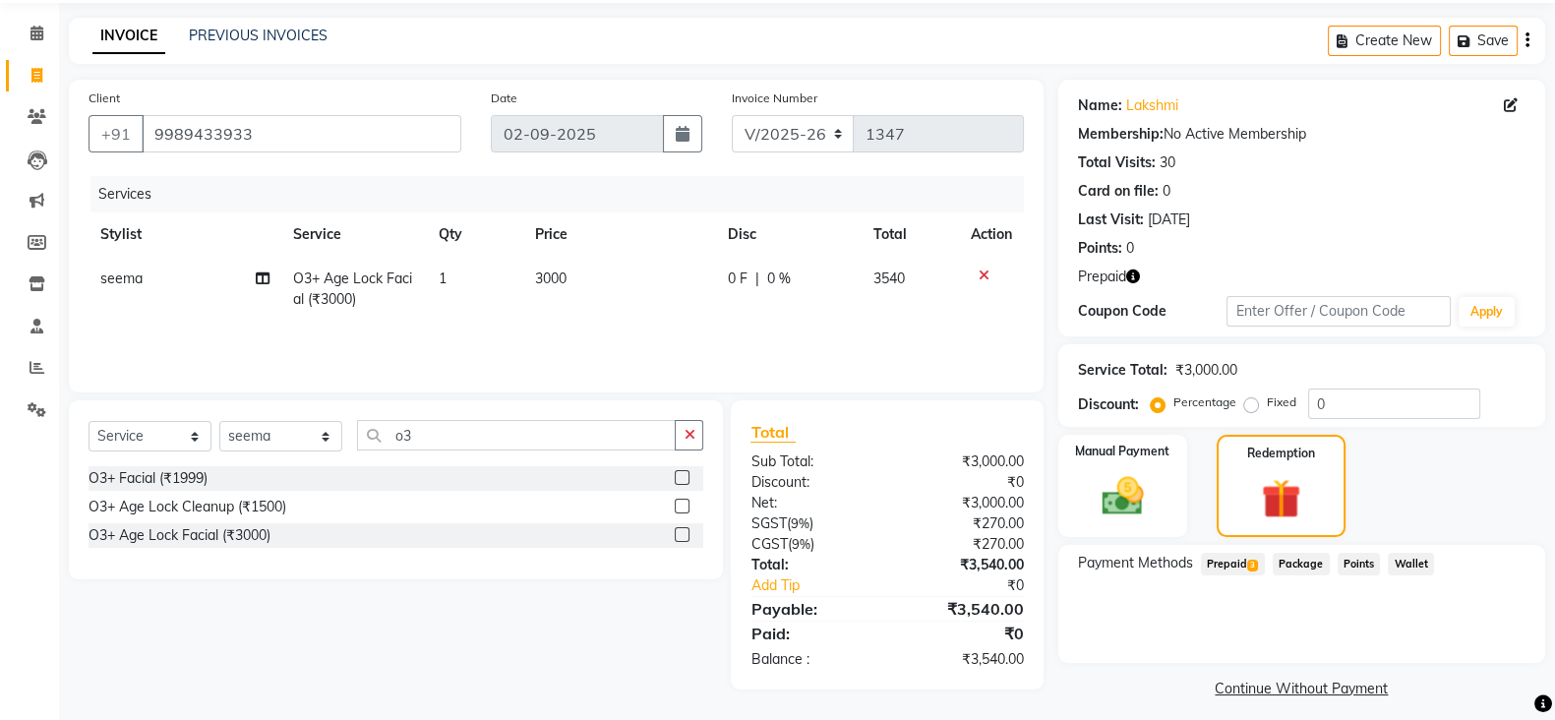
click at [1234, 571] on span "Prepaid 3" at bounding box center [1233, 564] width 64 height 23
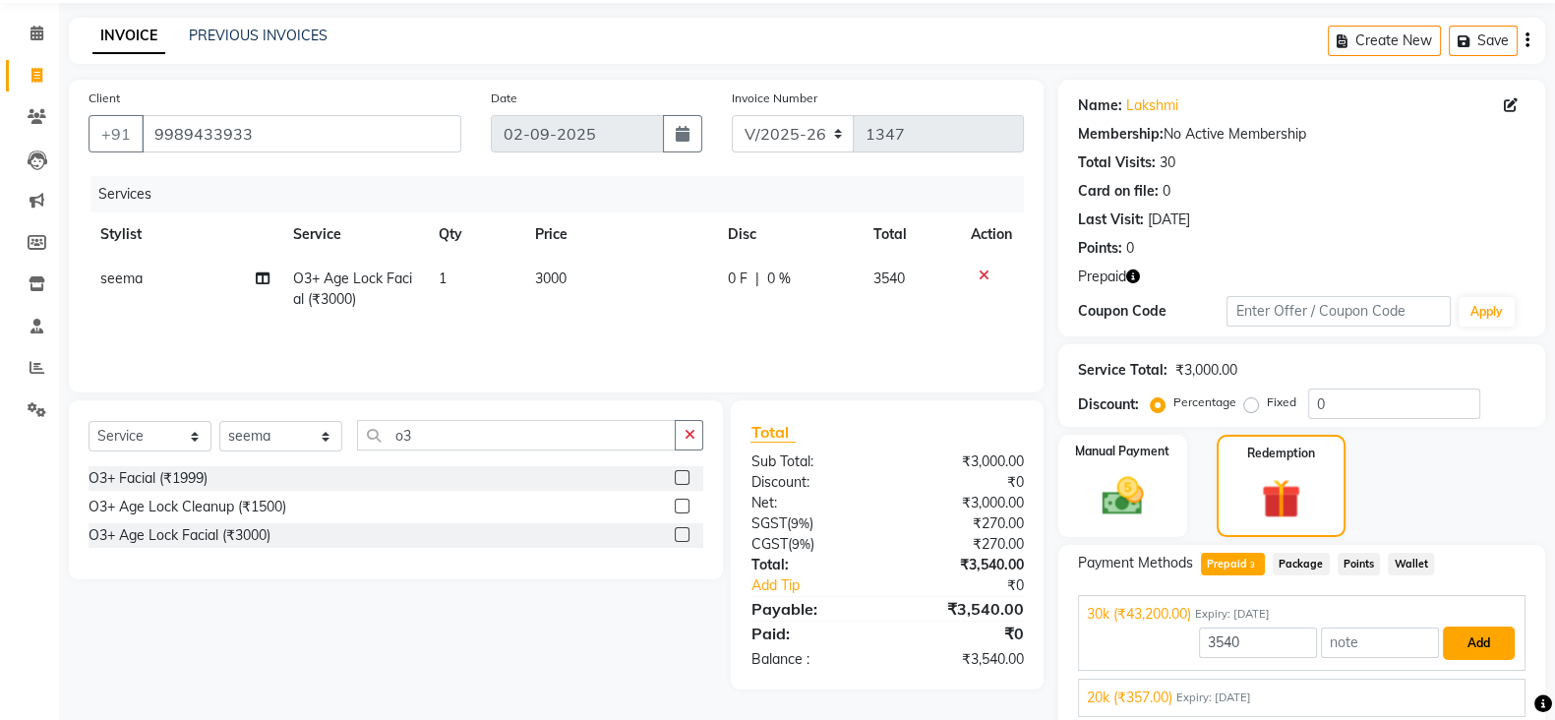
click at [1489, 640] on button "Add" at bounding box center [1479, 643] width 72 height 33
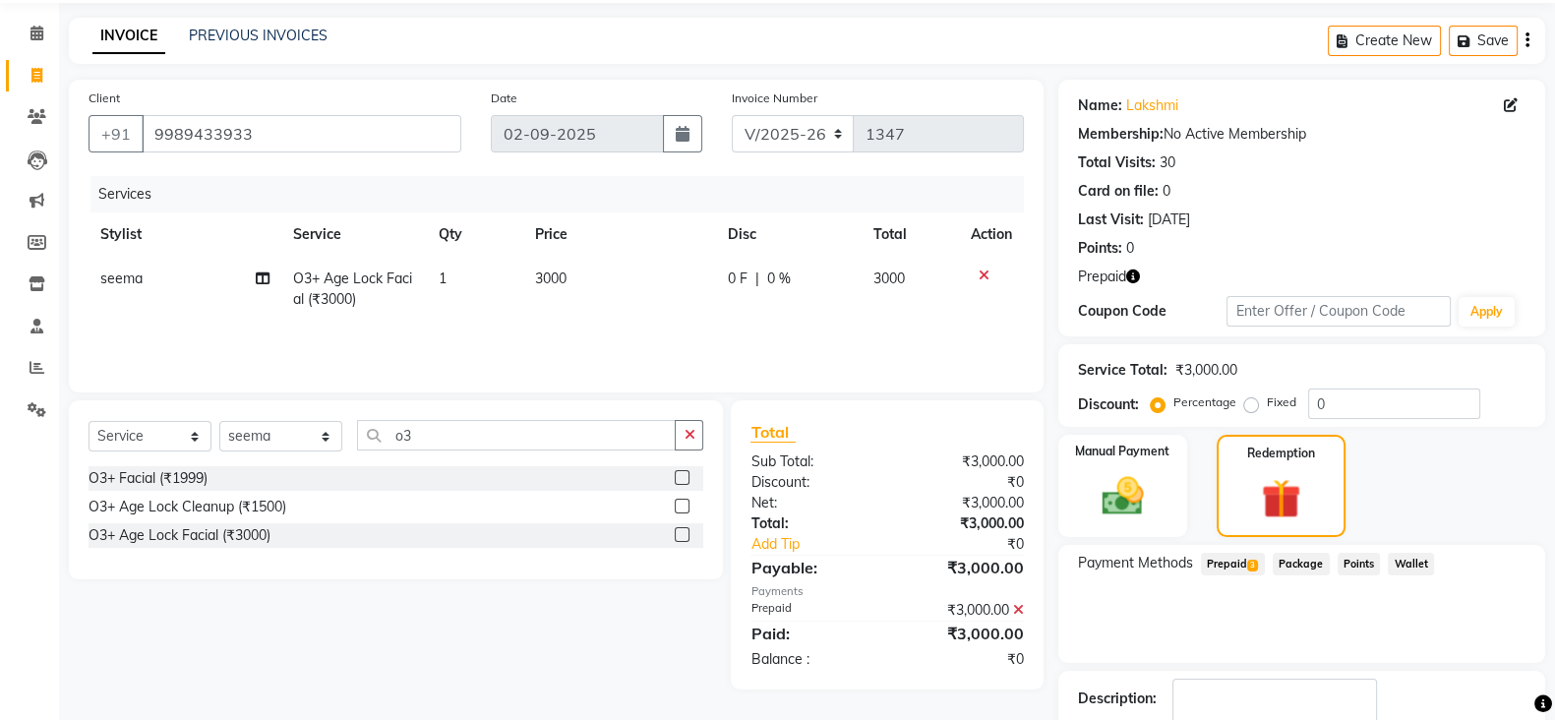
scroll to position [191, 0]
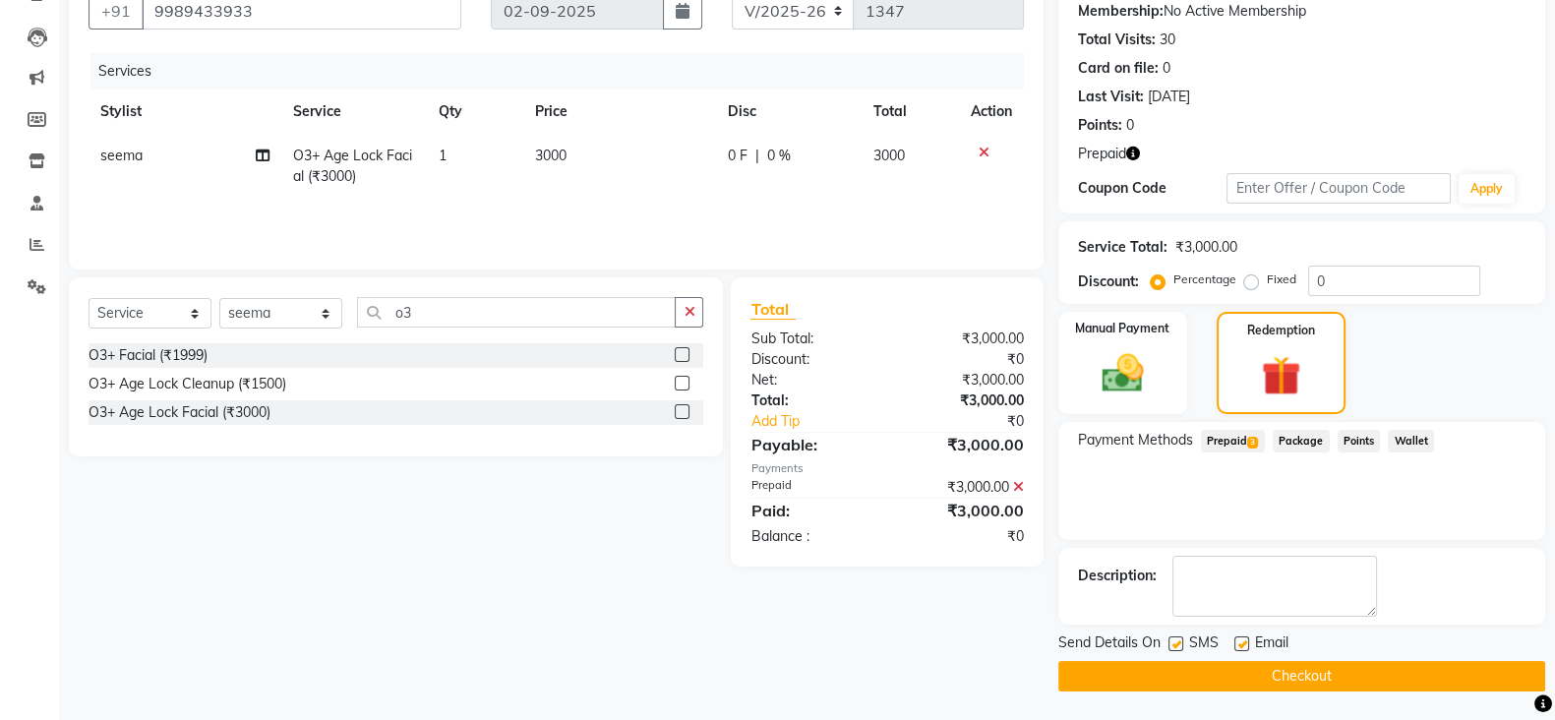
click at [1360, 671] on button "Checkout" at bounding box center [1302, 676] width 487 height 30
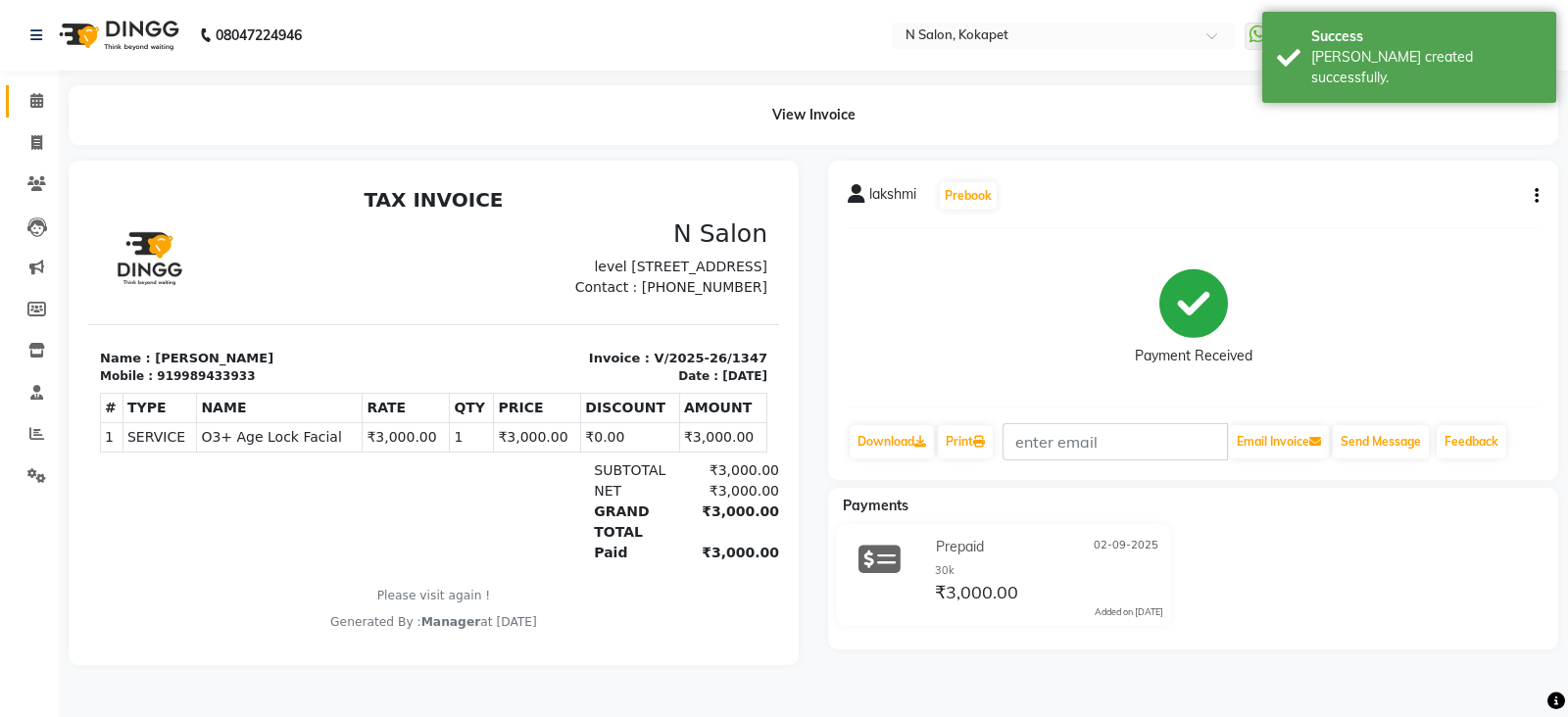
click at [46, 94] on span at bounding box center [37, 102] width 34 height 23
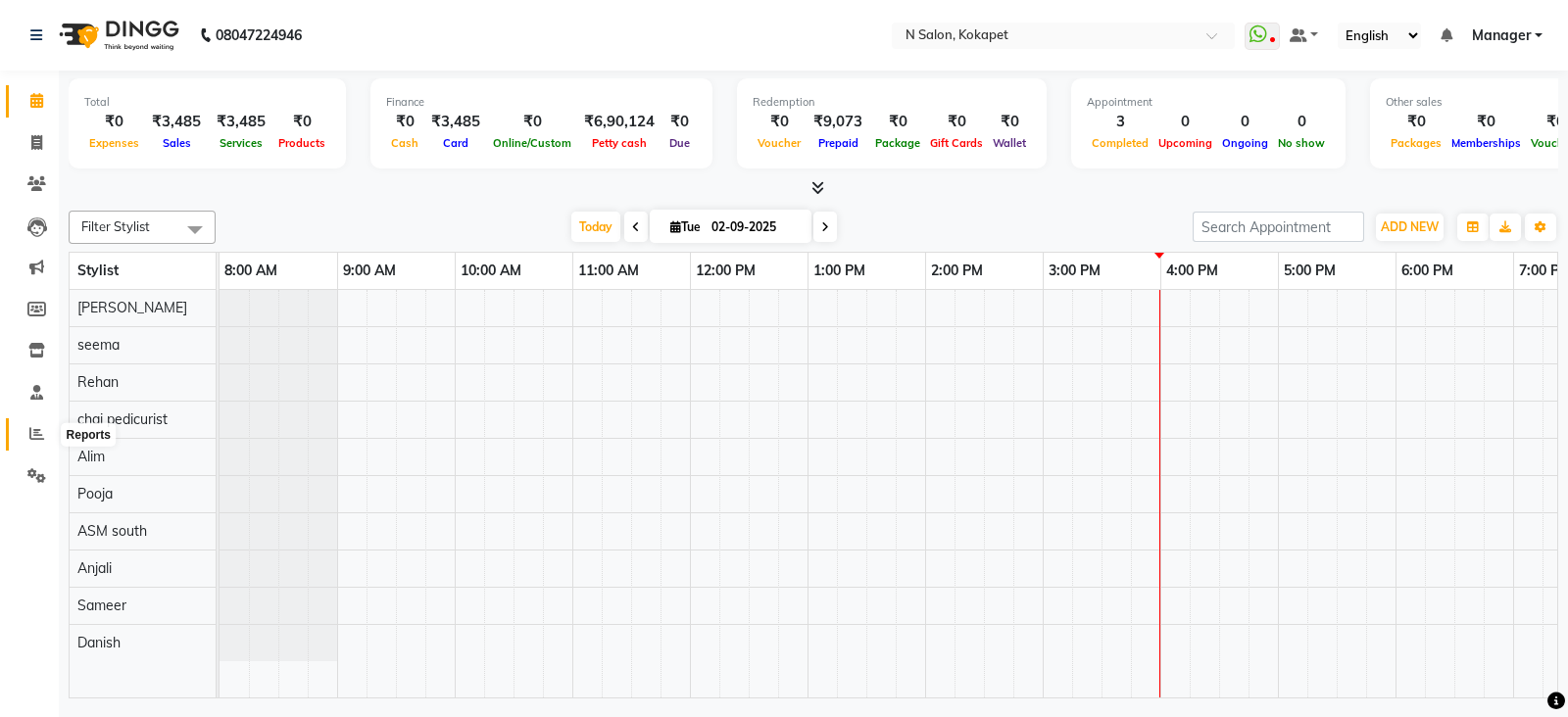
click at [32, 428] on icon at bounding box center [37, 433] width 15 height 15
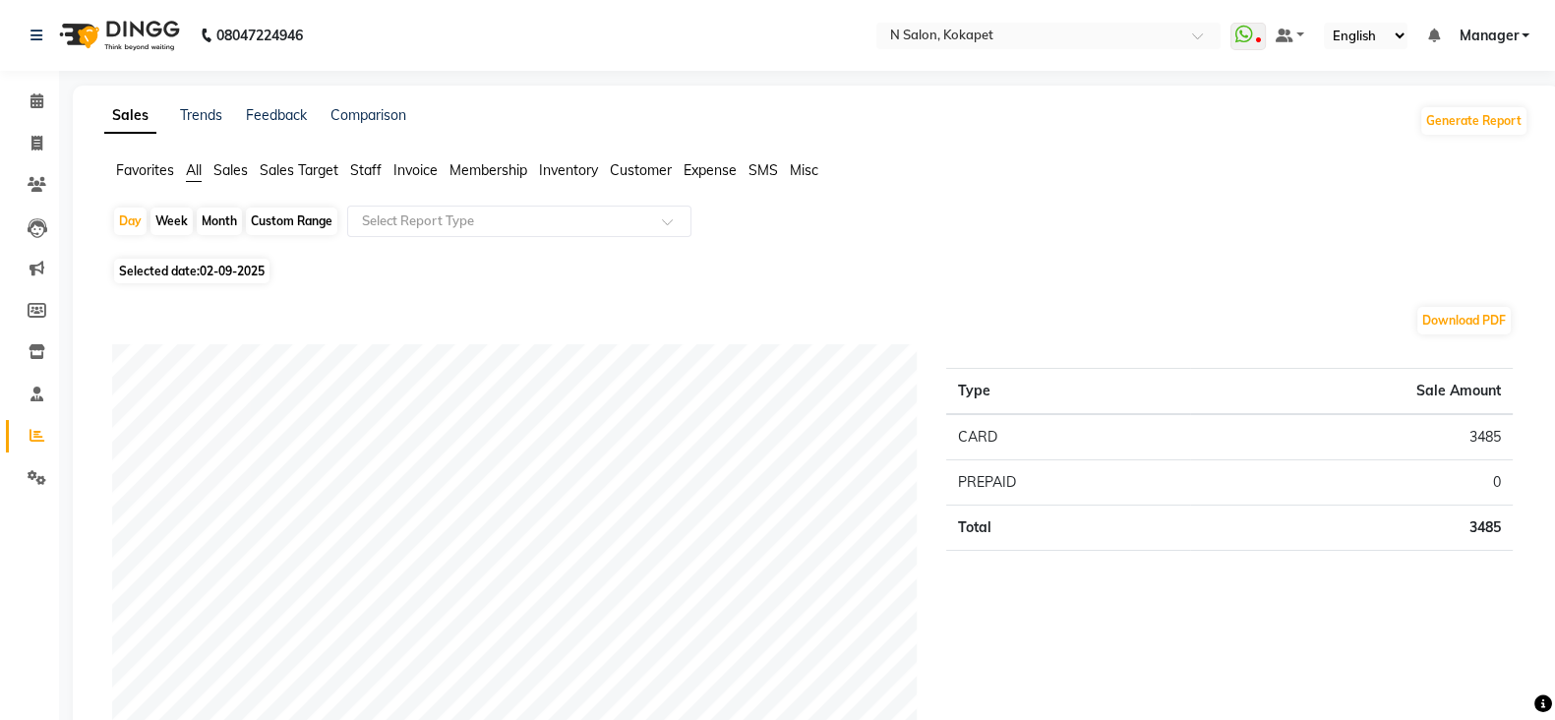
click at [377, 179] on span "Staff" at bounding box center [365, 170] width 31 height 18
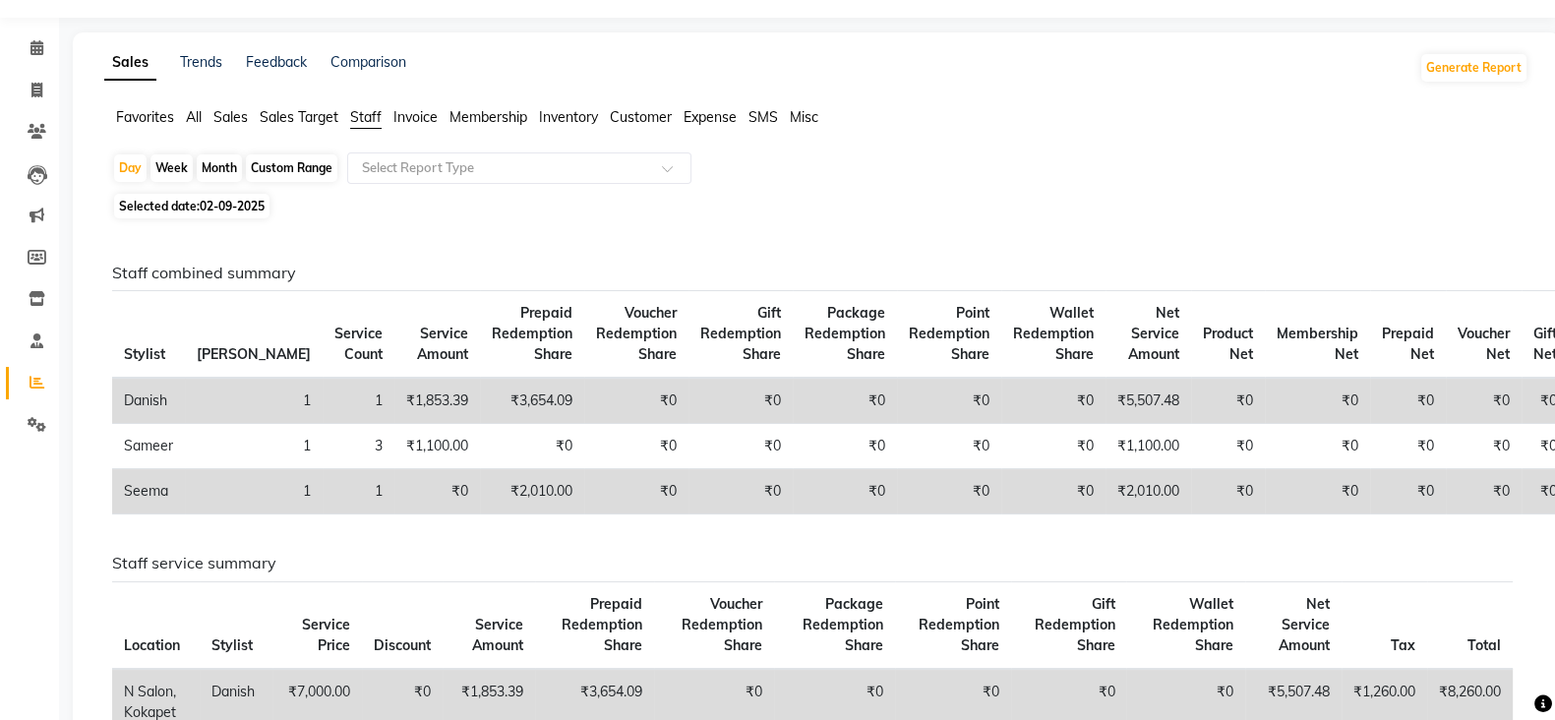
scroll to position [51, 0]
click at [36, 85] on icon at bounding box center [36, 92] width 11 height 15
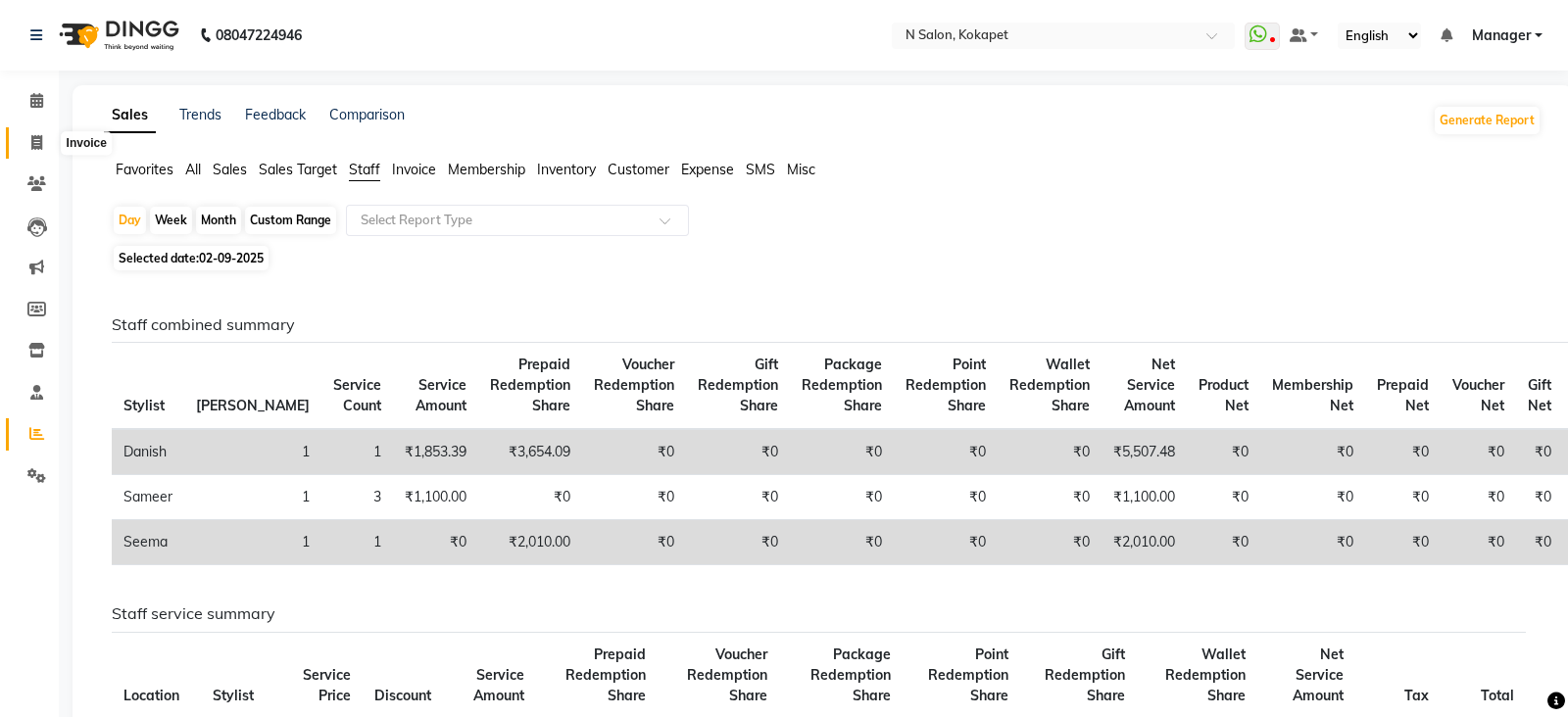
select select "service"
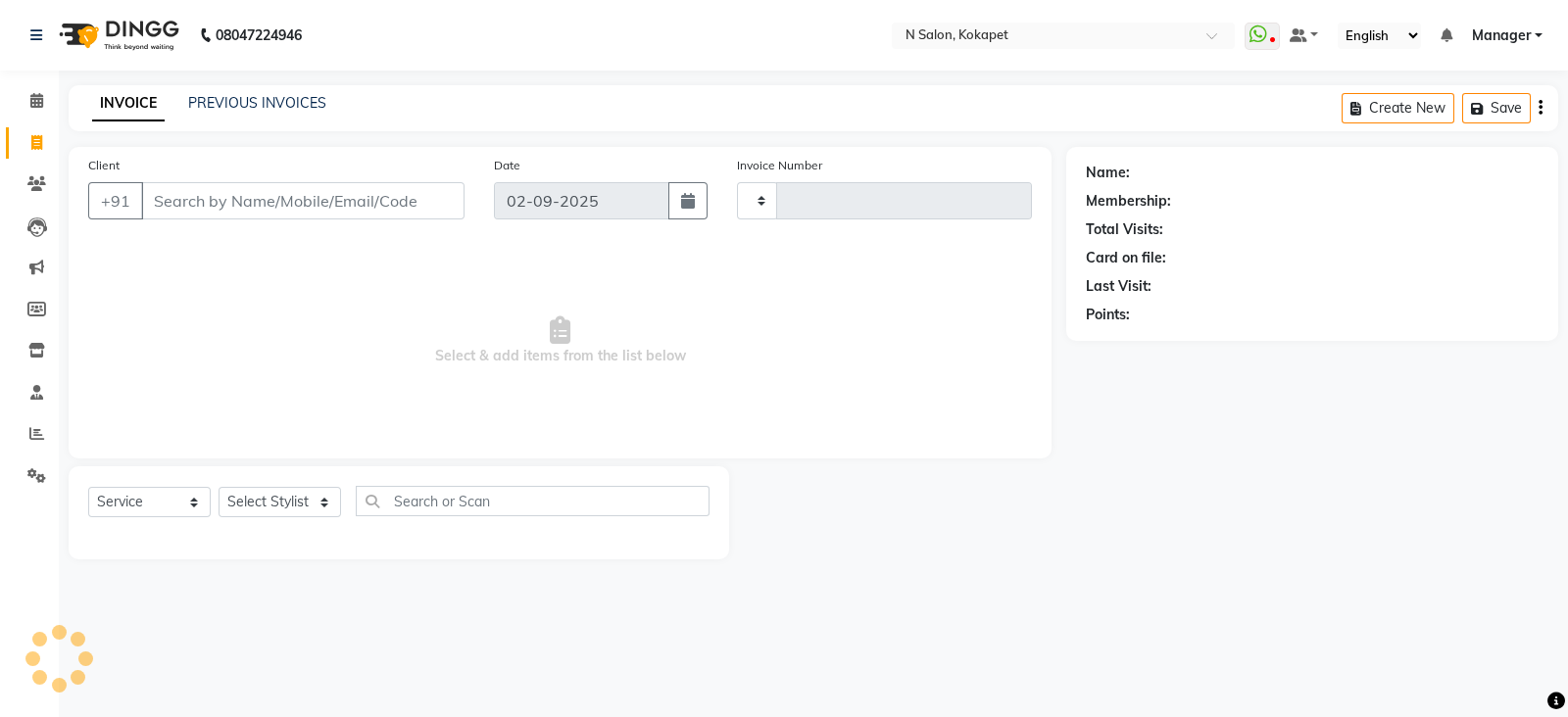
type input "1348"
select select "7256"
click at [39, 100] on icon at bounding box center [36, 100] width 13 height 15
